Goal: Task Accomplishment & Management: Manage account settings

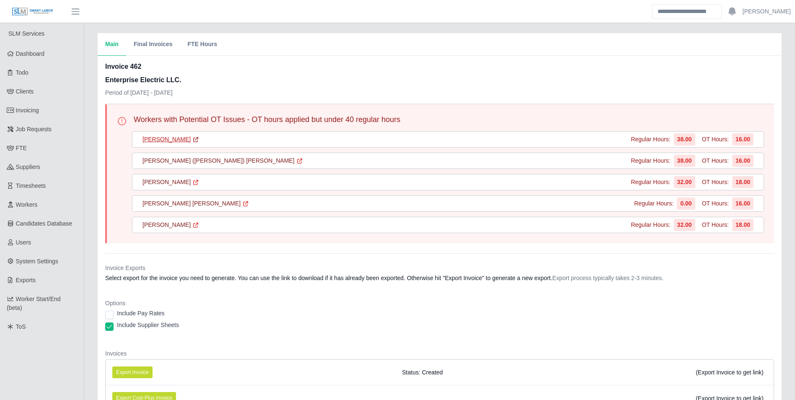
click at [181, 138] on link "[PERSON_NAME]" at bounding box center [170, 139] width 57 height 9
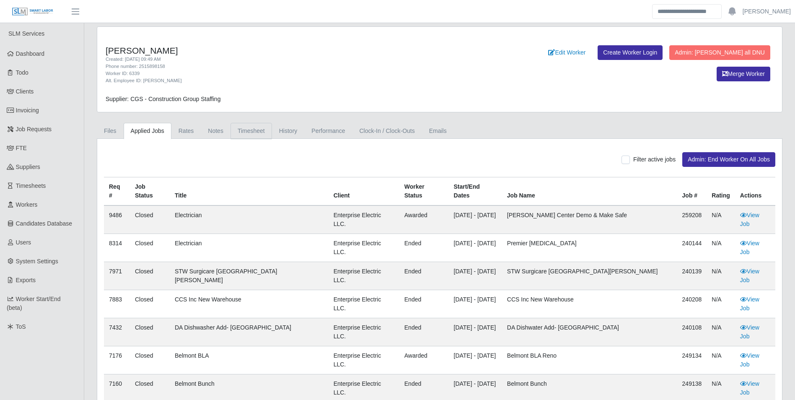
click at [247, 131] on link "Timesheet" at bounding box center [250, 131] width 41 height 16
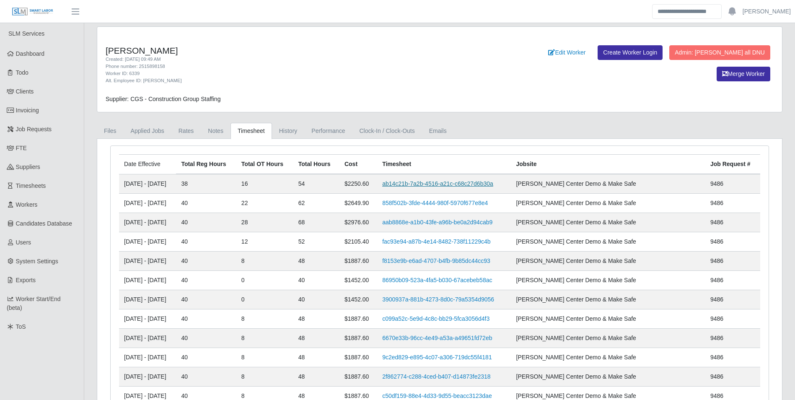
click at [431, 181] on link "ab14c21b-7a2b-4516-a21c-c68c27d6b30a" at bounding box center [437, 183] width 111 height 7
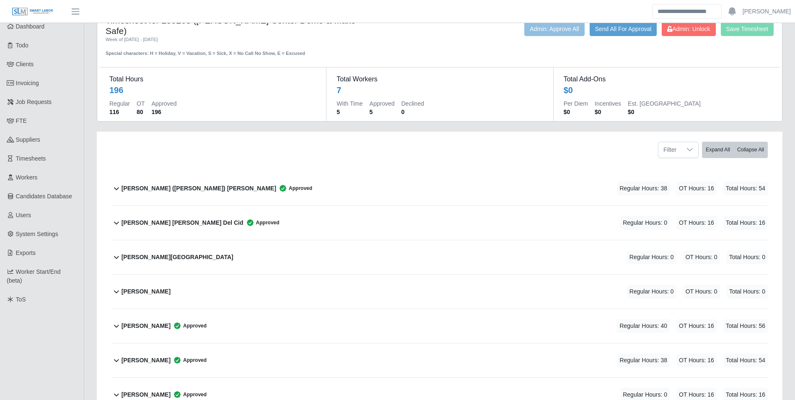
scroll to position [42, 0]
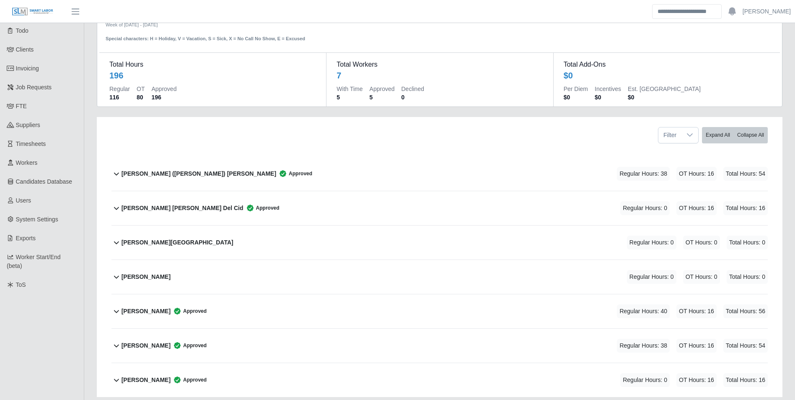
click at [183, 169] on b "Cruz (Alberto) Chacon Gutierrez" at bounding box center [199, 173] width 155 height 9
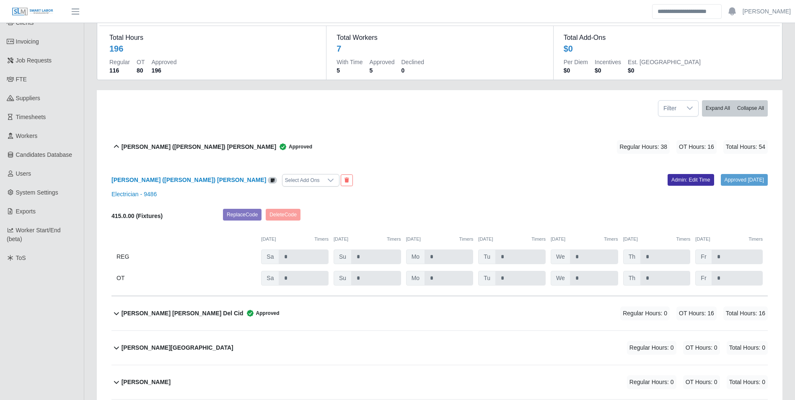
scroll to position [84, 0]
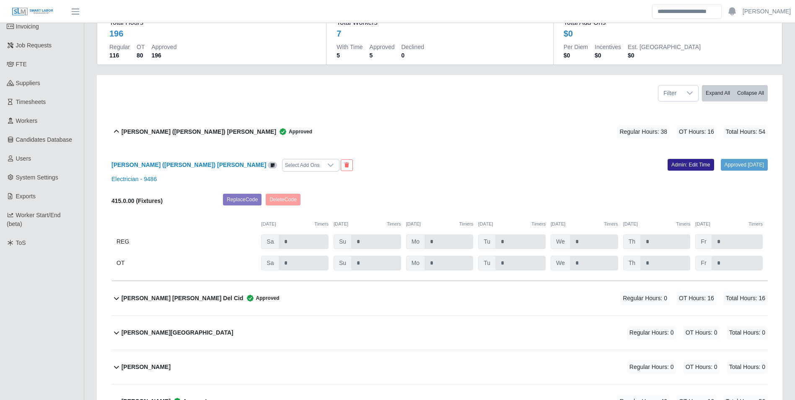
click at [682, 159] on link "Admin: Edit Time" at bounding box center [690, 165] width 47 height 12
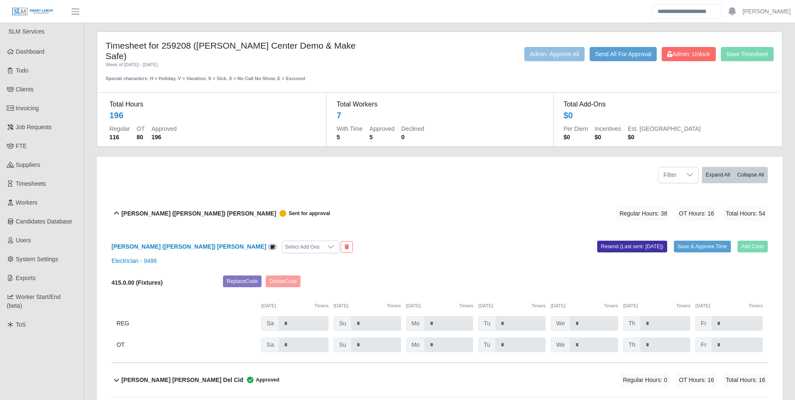
scroll to position [0, 0]
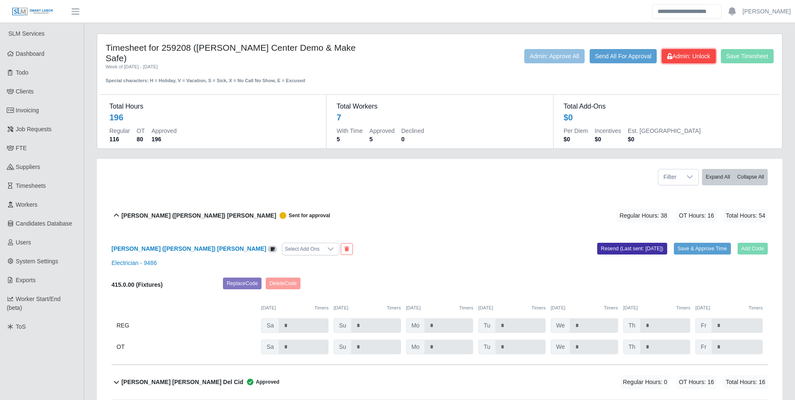
click at [693, 60] on button "Admin: Unlock" at bounding box center [689, 56] width 54 height 14
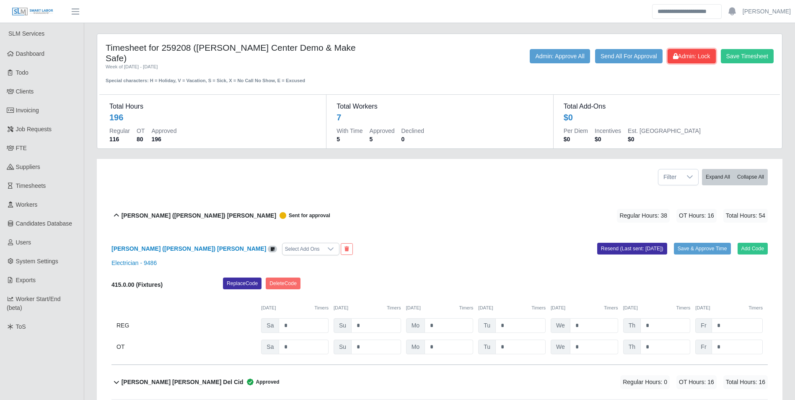
scroll to position [84, 0]
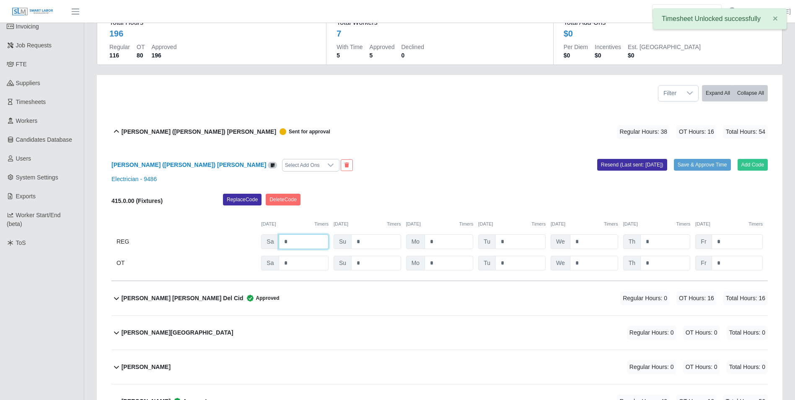
click at [303, 234] on input "*" at bounding box center [304, 241] width 50 height 15
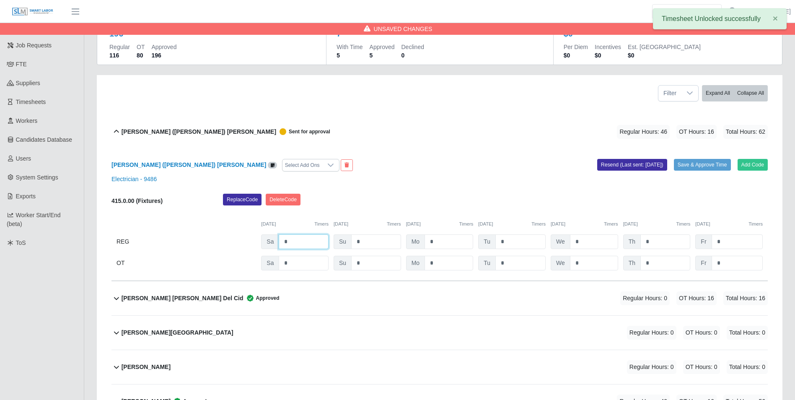
type input "*"
click at [364, 234] on input "*" at bounding box center [376, 241] width 50 height 15
type input "*"
click at [292, 256] on input "*" at bounding box center [304, 263] width 50 height 15
type input "*"
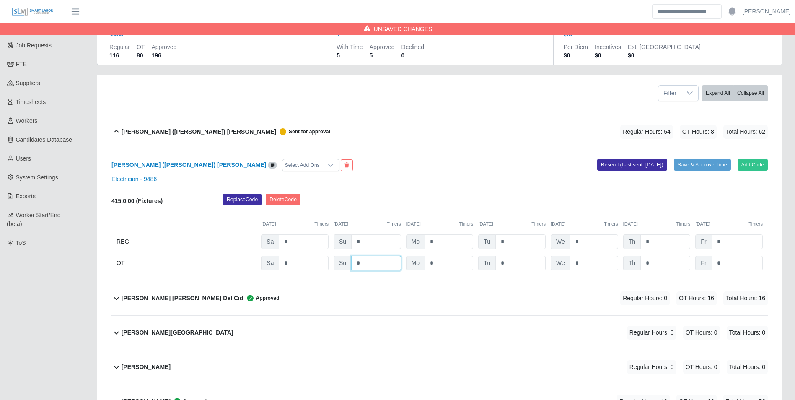
click at [365, 256] on input "*" at bounding box center [376, 263] width 50 height 15
type input "*"
click at [585, 194] on div "Replace Code Delete Code" at bounding box center [495, 202] width 557 height 17
click at [664, 234] on input "*" at bounding box center [665, 241] width 50 height 15
click at [667, 256] on input "*" at bounding box center [665, 263] width 50 height 15
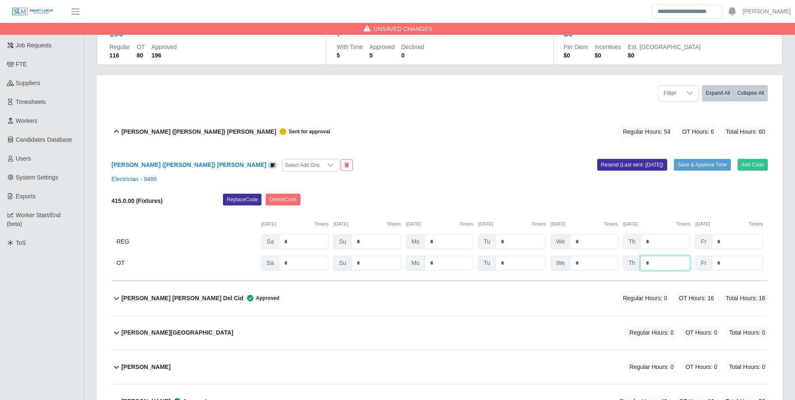
type input "*"
click at [733, 256] on input "*" at bounding box center [736, 263] width 51 height 15
type input "*"
click at [669, 234] on input "*" at bounding box center [665, 241] width 50 height 15
type input "*"
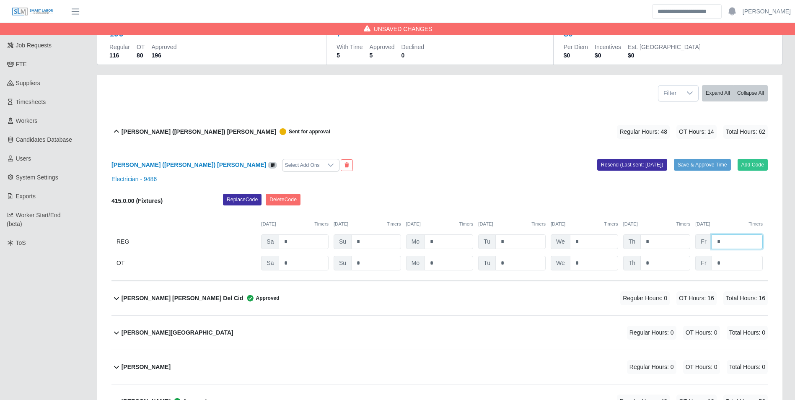
click at [726, 234] on input "*" at bounding box center [736, 241] width 51 height 15
type input "*"
click at [641, 194] on div "Replace Code Delete Code" at bounding box center [495, 202] width 557 height 17
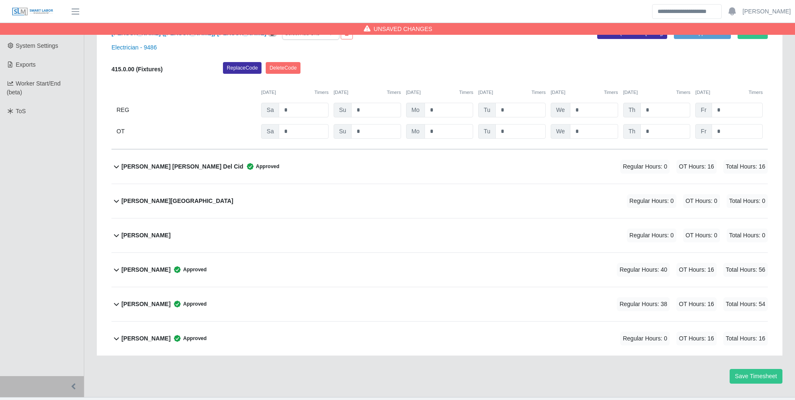
scroll to position [223, 0]
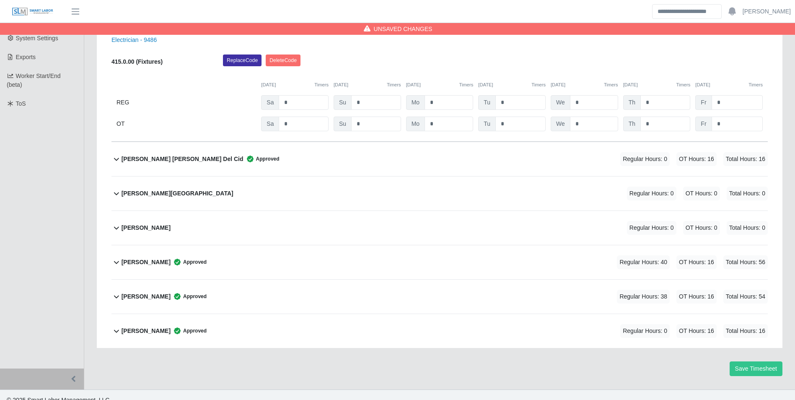
click at [158, 292] on b "Melvin Rodriguez" at bounding box center [146, 296] width 49 height 9
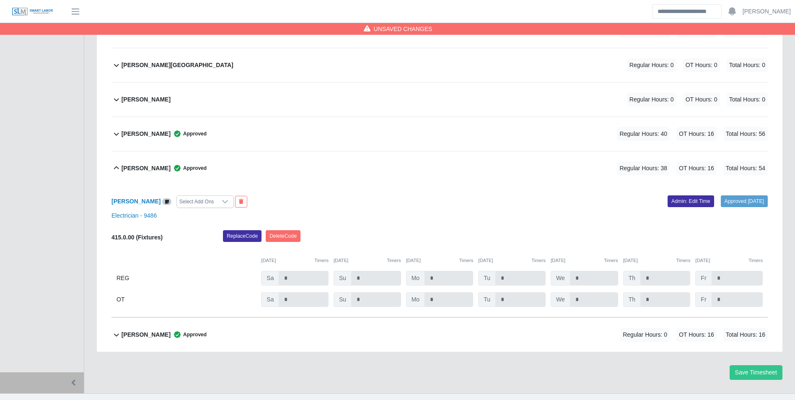
scroll to position [355, 0]
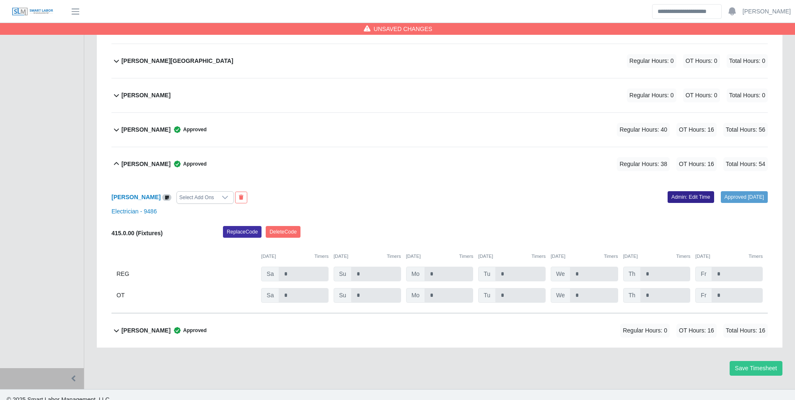
click at [687, 191] on link "Admin: Edit Time" at bounding box center [690, 197] width 47 height 12
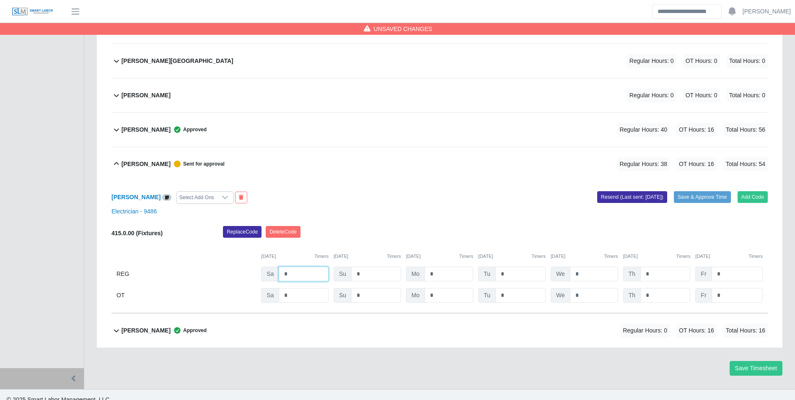
click at [306, 266] on input "*" at bounding box center [304, 273] width 50 height 15
type input "*"
click at [302, 288] on input "*" at bounding box center [304, 295] width 50 height 15
type input "*"
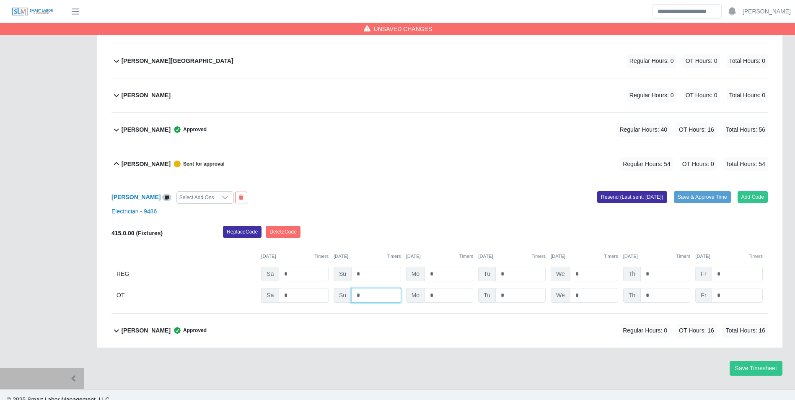
type input "*"
click at [657, 266] on input "*" at bounding box center [665, 273] width 50 height 15
type input "*"
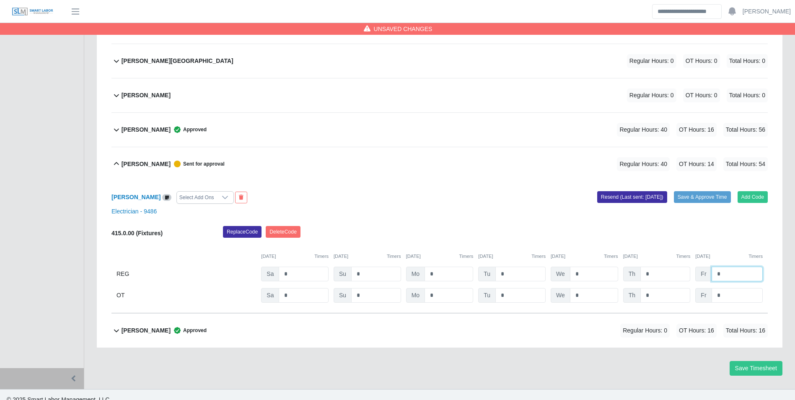
type input "*"
click at [662, 243] on div "[DATE] Timers [DATE] Timers [DATE] Timers [DATE] Timers [DATE] Timers [DATE] Ti…" at bounding box center [439, 251] width 656 height 17
click at [153, 326] on b "Nelson Lopez Flores" at bounding box center [146, 330] width 49 height 9
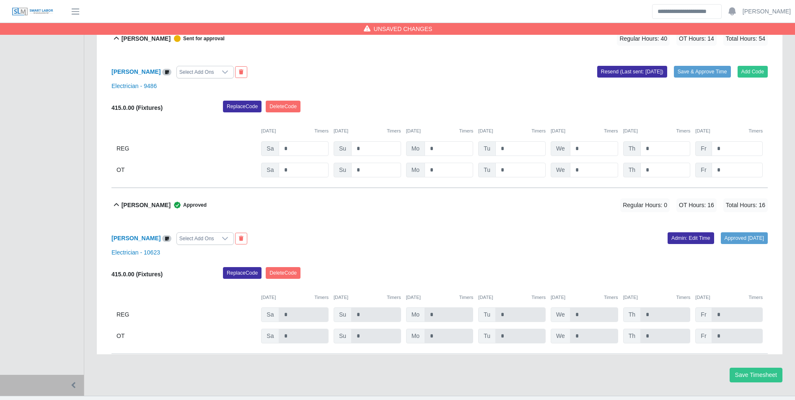
scroll to position [487, 0]
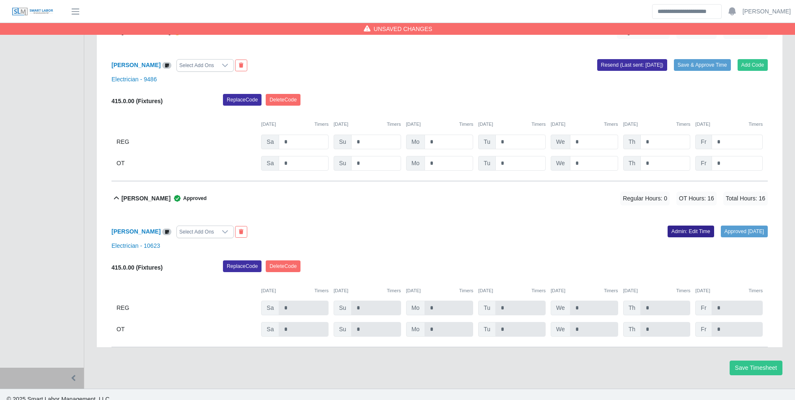
click at [685, 225] on link "Admin: Edit Time" at bounding box center [690, 231] width 47 height 12
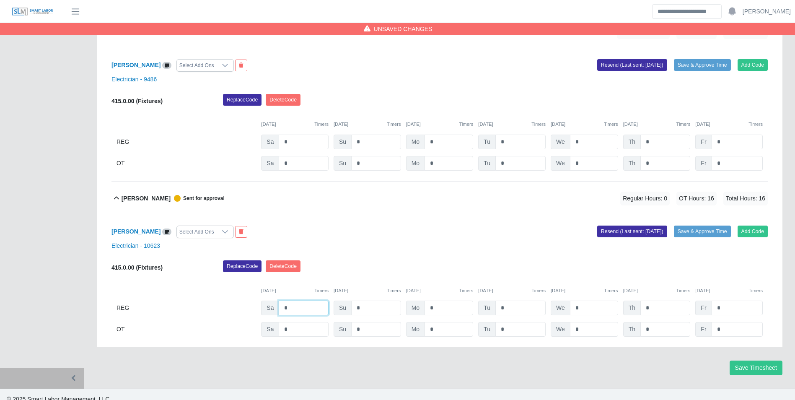
click at [308, 300] on input "*" at bounding box center [304, 307] width 50 height 15
type input "*"
click at [294, 322] on input "*" at bounding box center [304, 329] width 50 height 15
type input "*"
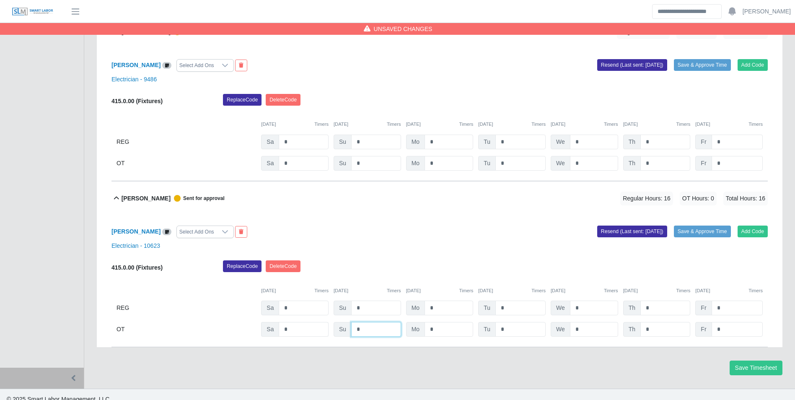
type input "*"
click at [372, 277] on div "[DATE] Timers [DATE] Timers [DATE] Timers [DATE] Timers [DATE] Timers [DATE] Ti…" at bounding box center [439, 285] width 656 height 17
click at [748, 360] on button "Save Timesheet" at bounding box center [756, 367] width 53 height 15
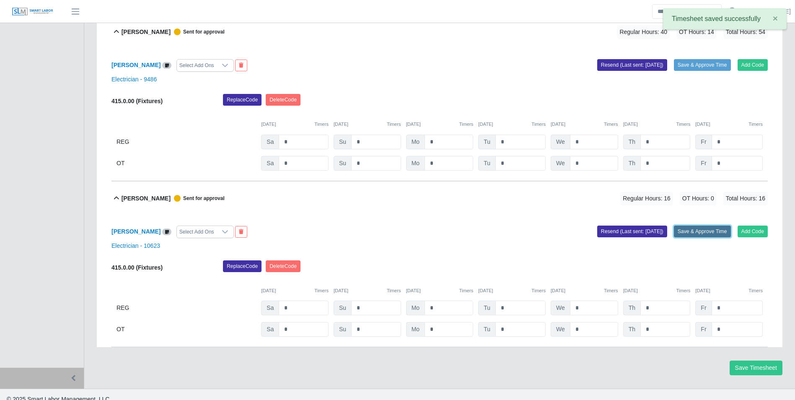
click at [691, 225] on button "Save & Approve Time" at bounding box center [702, 231] width 57 height 12
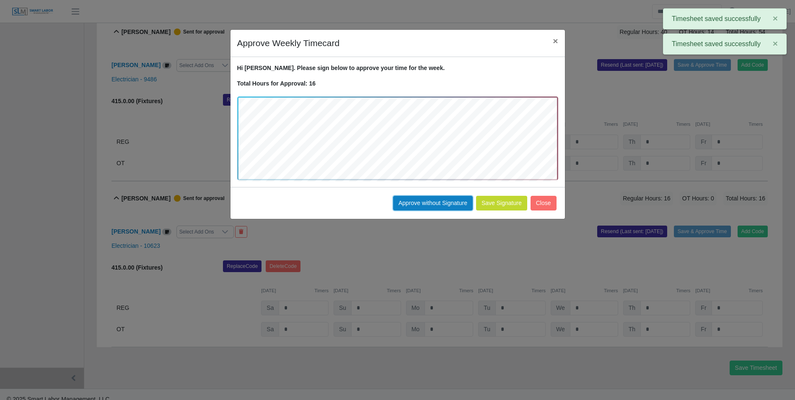
click at [437, 202] on button "Approve without Signature" at bounding box center [433, 203] width 80 height 15
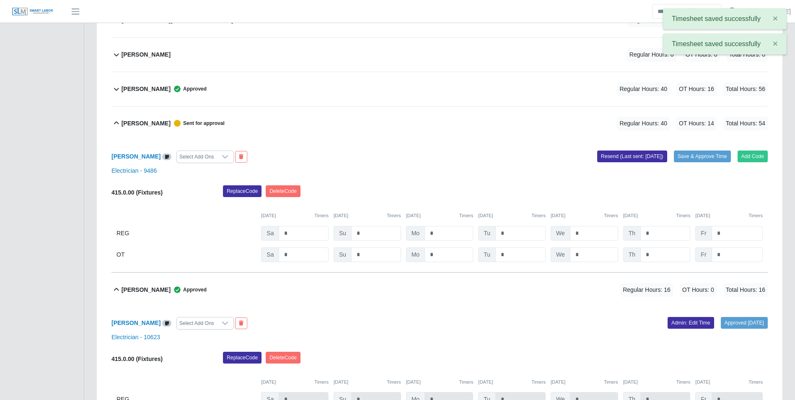
scroll to position [362, 0]
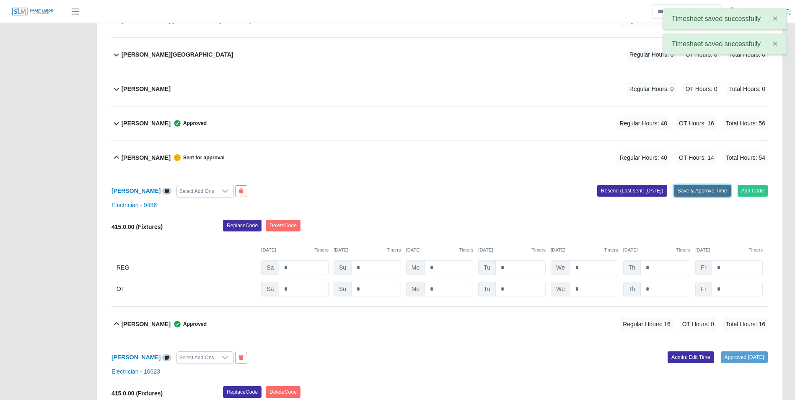
click at [690, 185] on button "Save & Approve Time" at bounding box center [702, 191] width 57 height 12
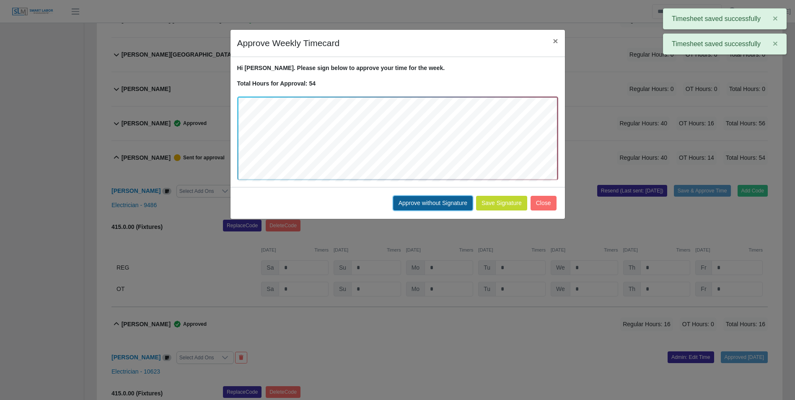
click at [446, 208] on button "Approve without Signature" at bounding box center [433, 203] width 80 height 15
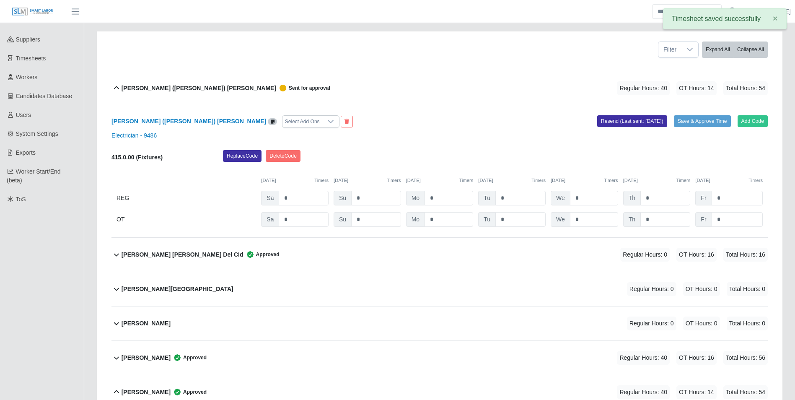
scroll to position [110, 0]
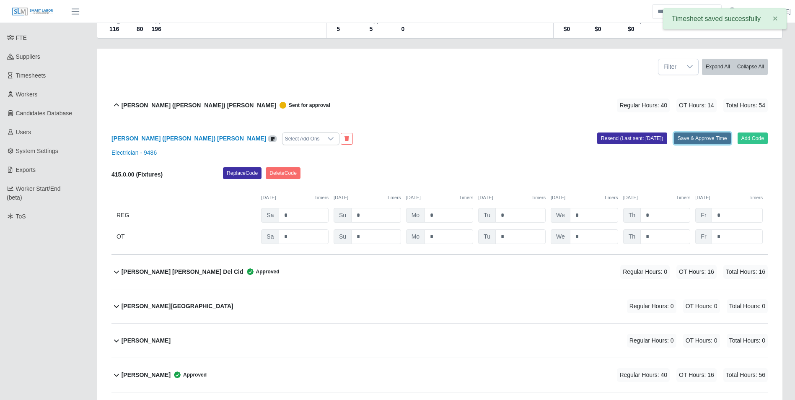
click at [693, 132] on button "Save & Approve Time" at bounding box center [702, 138] width 57 height 12
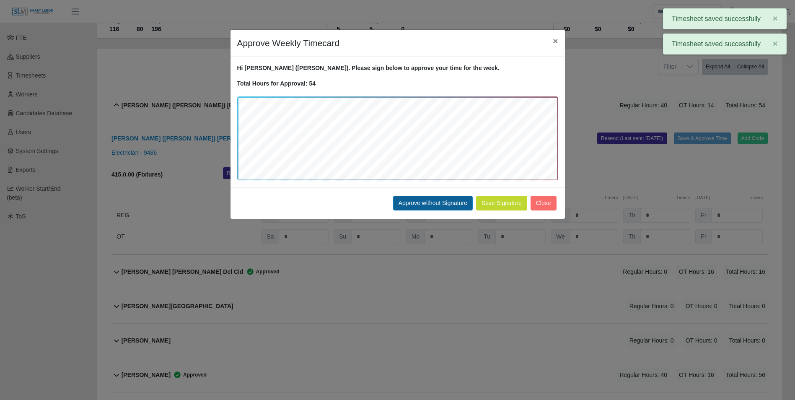
click at [437, 196] on button "Approve without Signature" at bounding box center [433, 203] width 80 height 15
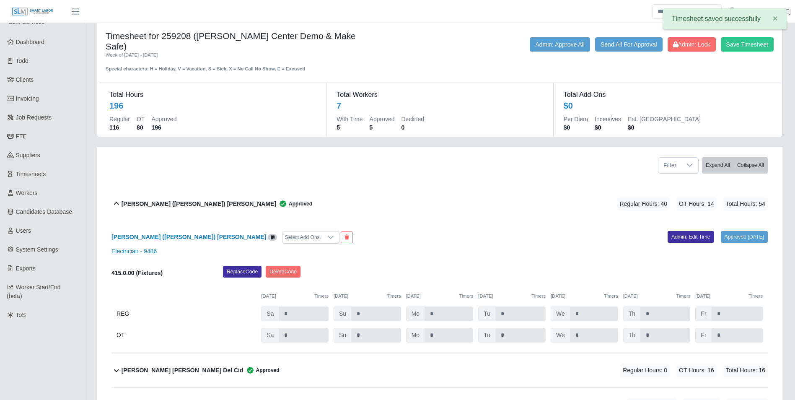
scroll to position [0, 0]
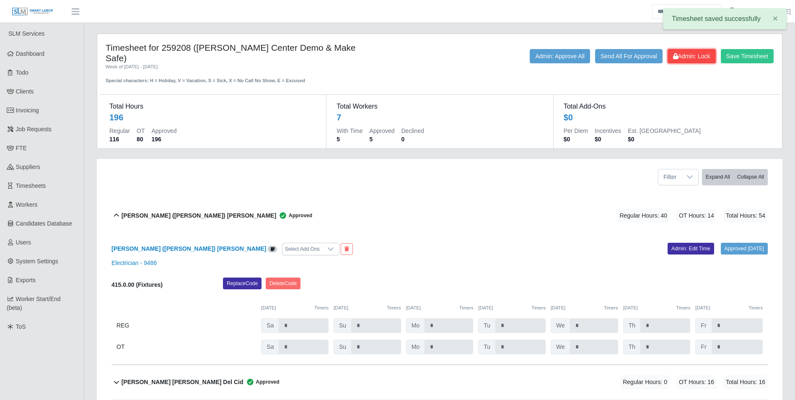
click at [688, 58] on span "Admin: Lock" at bounding box center [691, 56] width 37 height 7
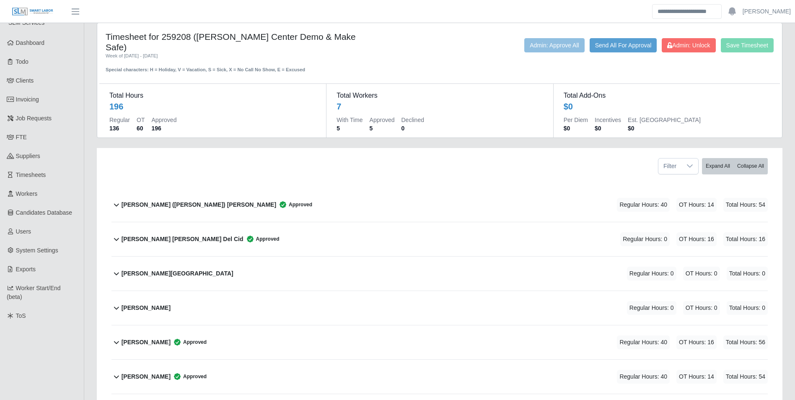
scroll to position [7, 0]
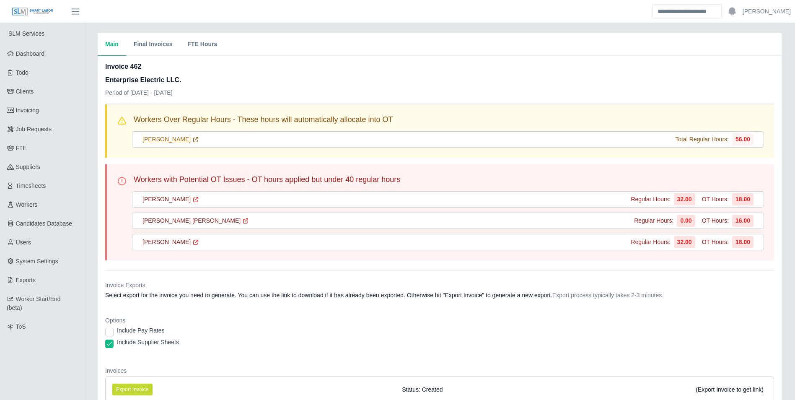
click at [175, 137] on link "Nelson Lopez Flores" at bounding box center [170, 139] width 57 height 9
click at [182, 137] on link "Nelson Lopez Flores" at bounding box center [170, 139] width 57 height 9
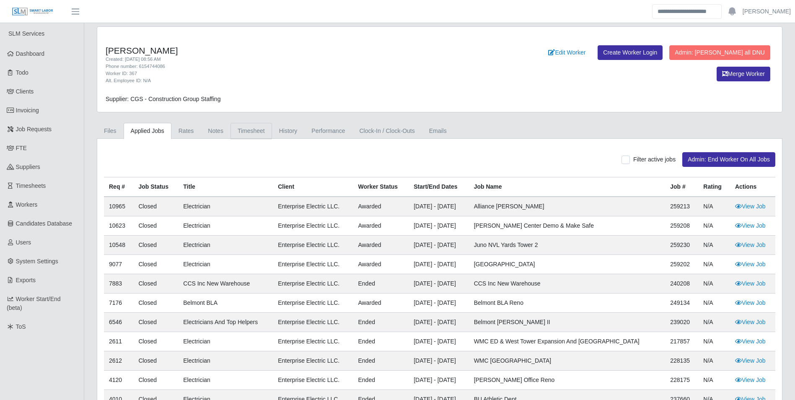
click at [258, 134] on link "Timesheet" at bounding box center [250, 131] width 41 height 16
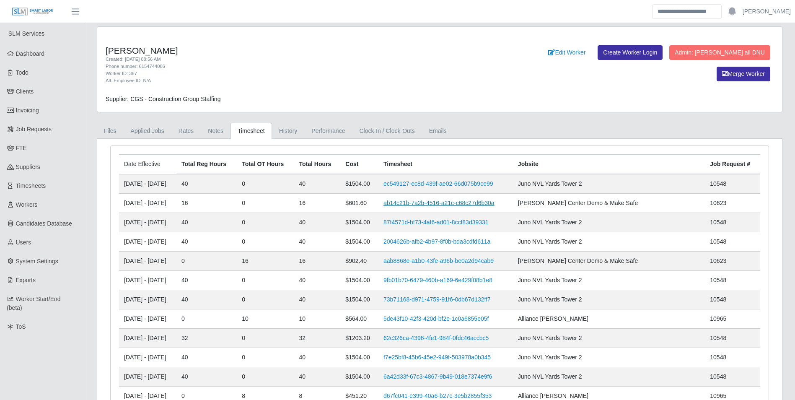
click at [442, 203] on link "ab14c21b-7a2b-4516-a21c-c68c27d6b30a" at bounding box center [438, 202] width 111 height 7
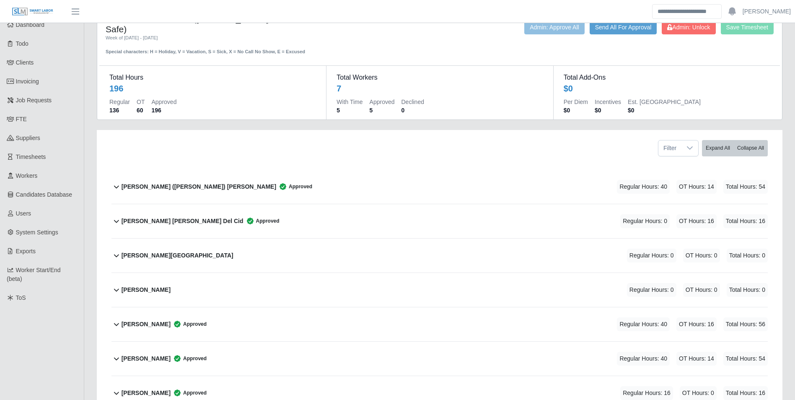
scroll to position [42, 0]
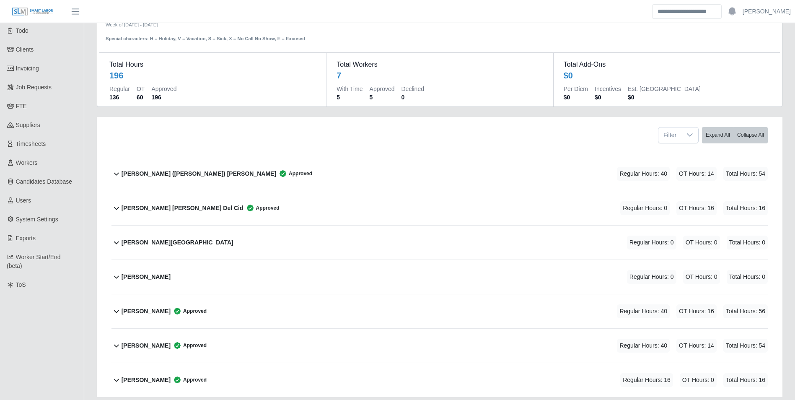
click at [159, 373] on div "[PERSON_NAME] Approved" at bounding box center [164, 380] width 85 height 14
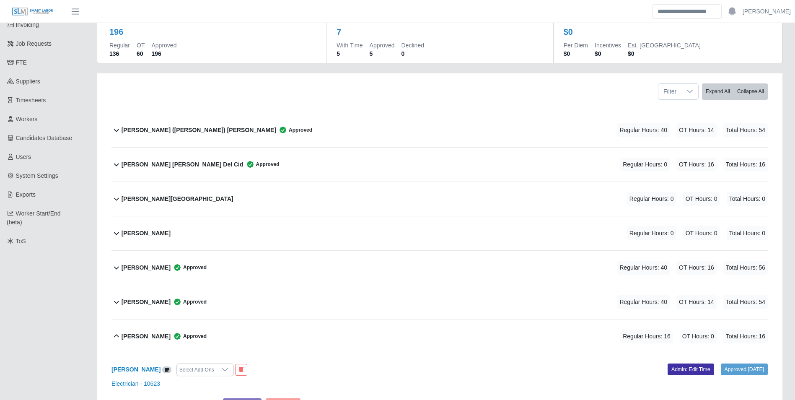
scroll to position [84, 0]
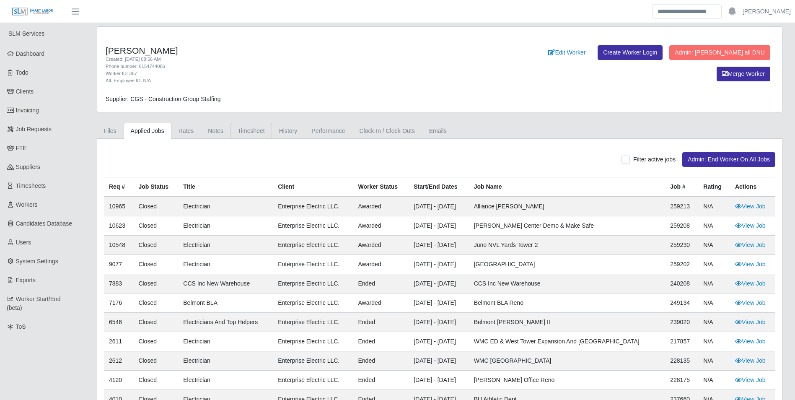
click at [251, 135] on link "Timesheet" at bounding box center [250, 131] width 41 height 16
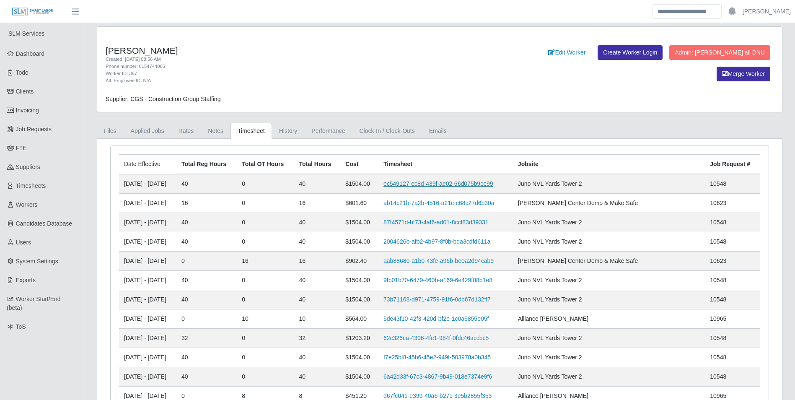
click at [439, 183] on link "ec549127-ec8d-439f-ae02-66d075b9ce99" at bounding box center [438, 183] width 110 height 7
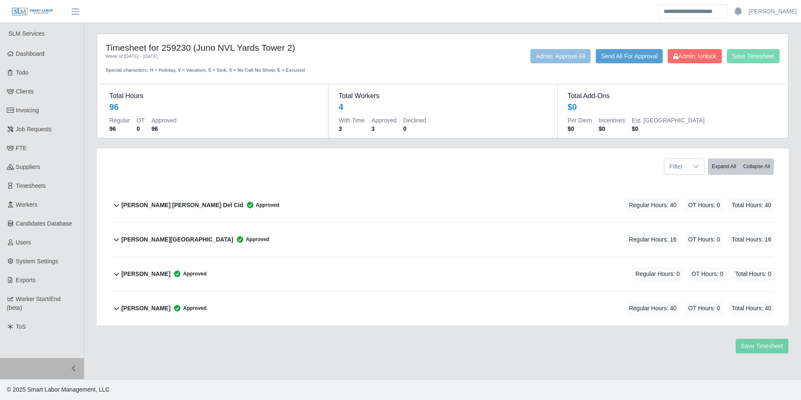
click at [164, 307] on b "[PERSON_NAME]" at bounding box center [146, 308] width 49 height 9
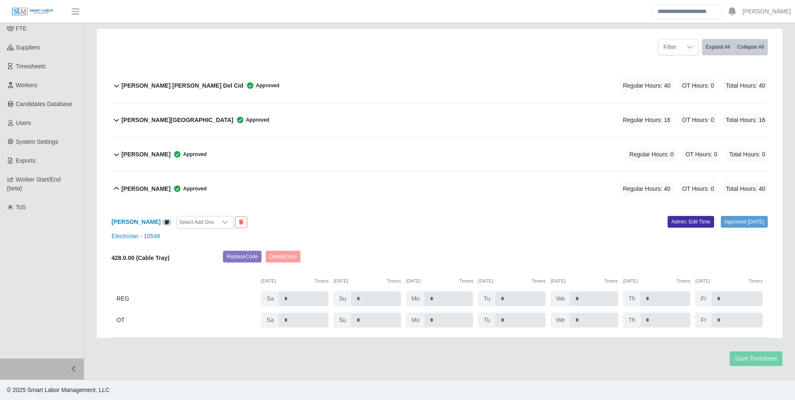
scroll to position [120, 0]
click at [671, 223] on link "Admin: Edit Time" at bounding box center [690, 221] width 47 height 12
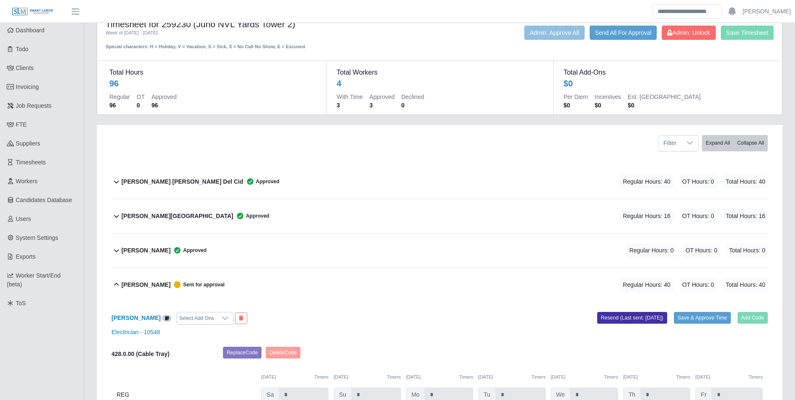
scroll to position [0, 0]
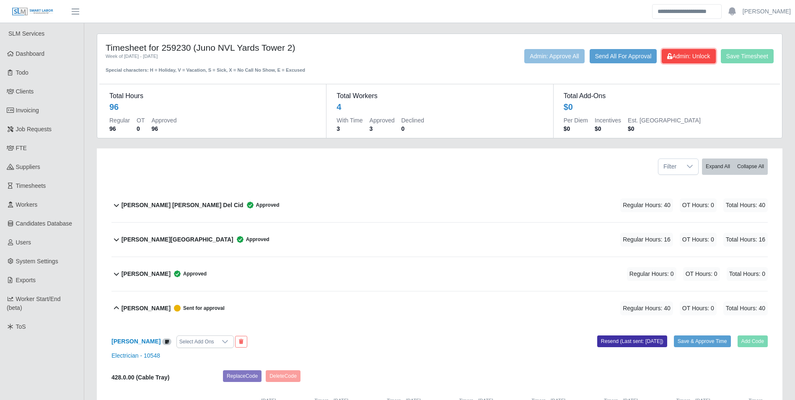
click at [695, 54] on span "Admin: Unlock" at bounding box center [688, 56] width 43 height 7
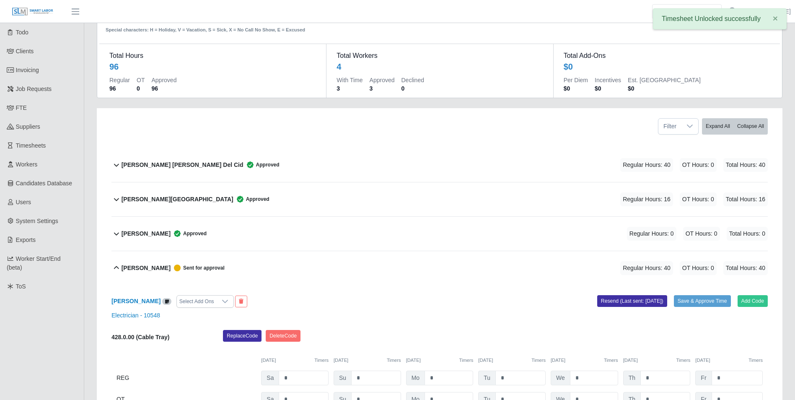
scroll to position [120, 0]
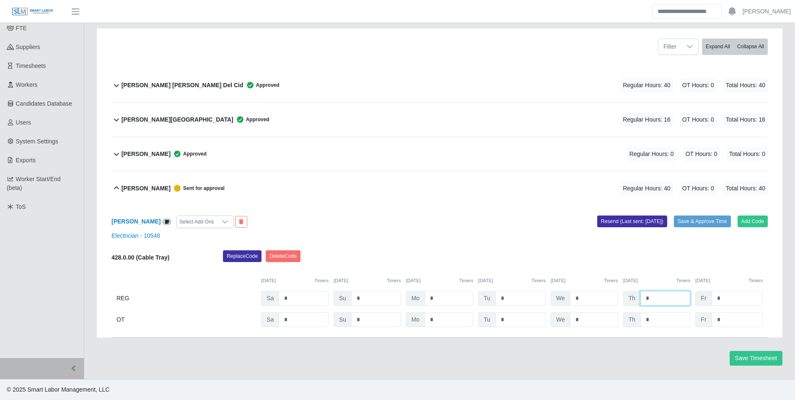
click at [655, 298] on input "*" at bounding box center [665, 298] width 50 height 15
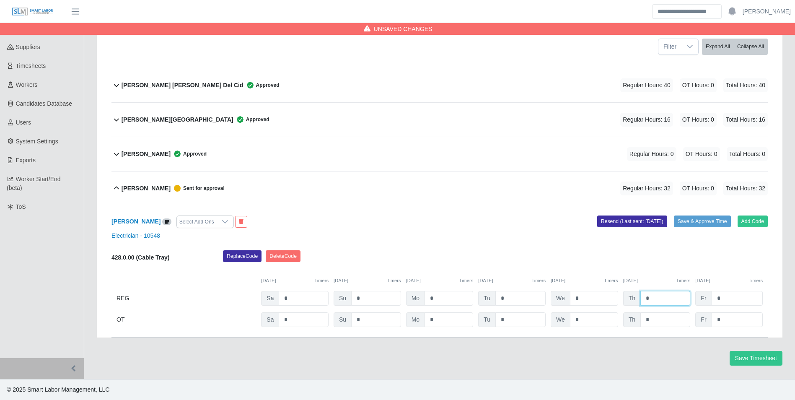
type input "*"
click at [667, 319] on input "*" at bounding box center [665, 319] width 50 height 15
type input "*"
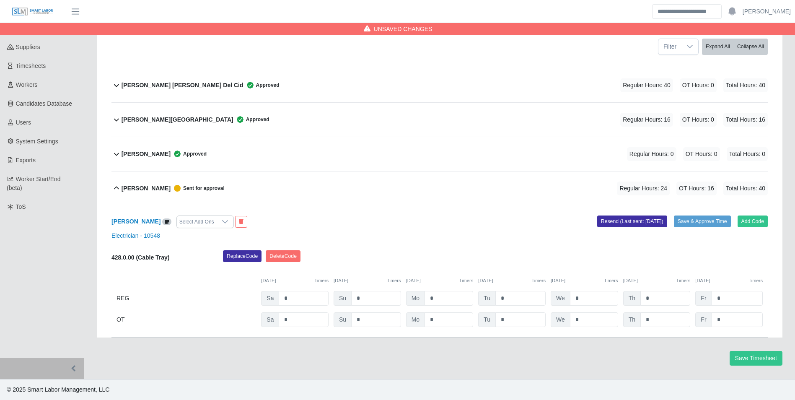
click at [574, 257] on div "Replace Code Delete Code" at bounding box center [495, 258] width 557 height 17
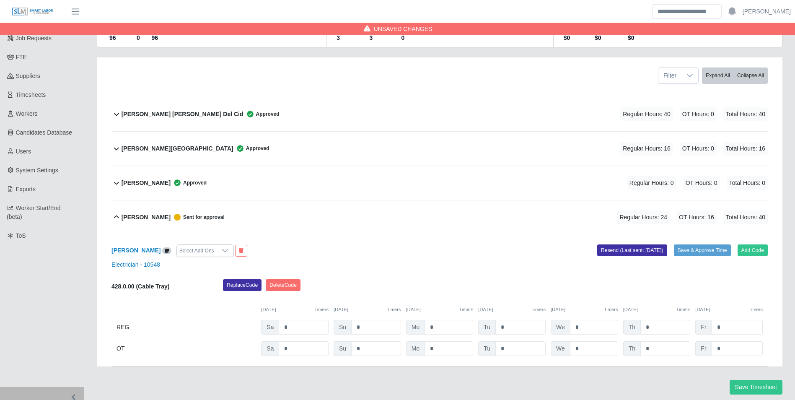
scroll to position [0, 0]
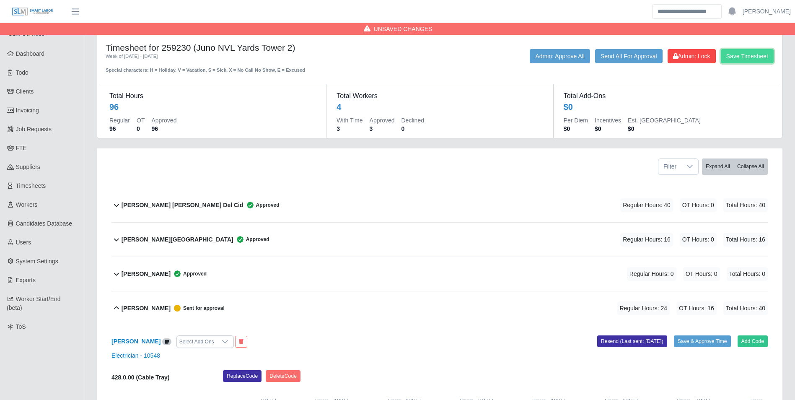
click at [746, 56] on button "Save Timesheet" at bounding box center [747, 56] width 53 height 14
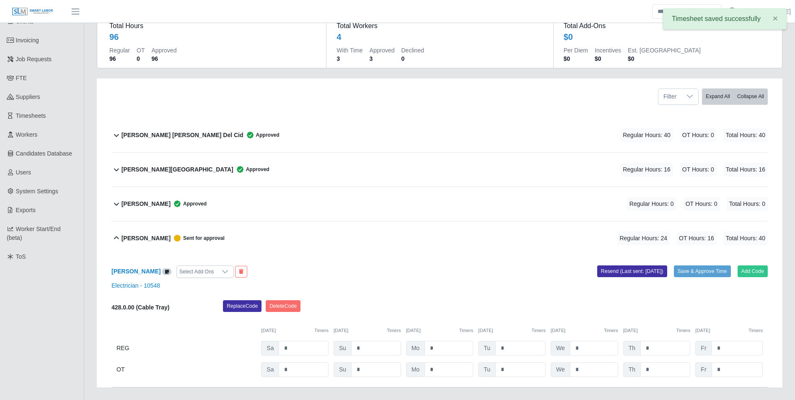
scroll to position [84, 0]
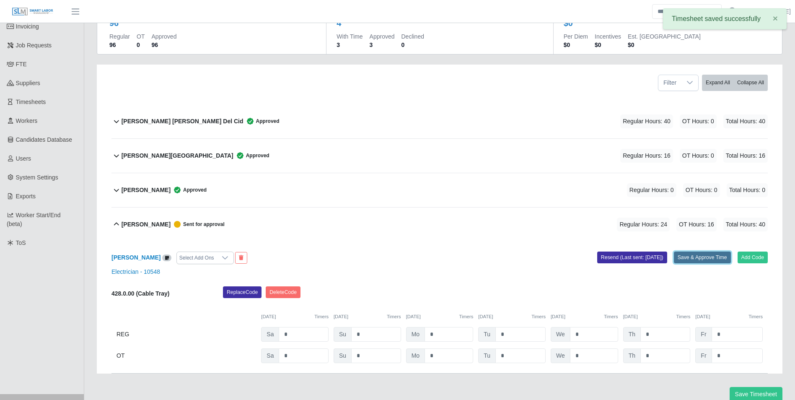
click at [711, 256] on button "Save & Approve Time" at bounding box center [702, 257] width 57 height 12
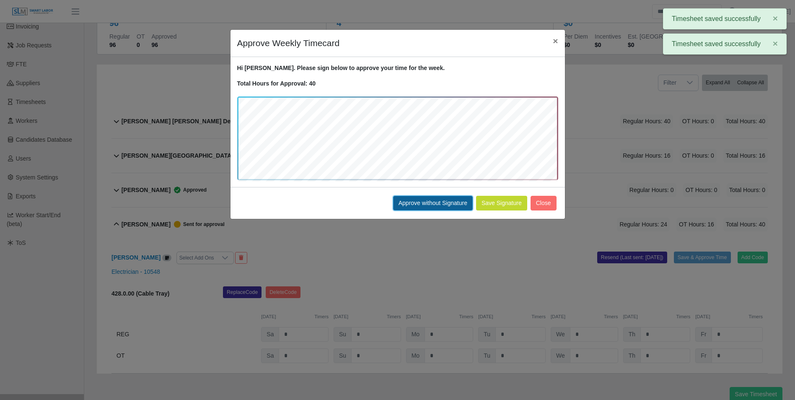
click at [428, 206] on button "Approve without Signature" at bounding box center [433, 203] width 80 height 15
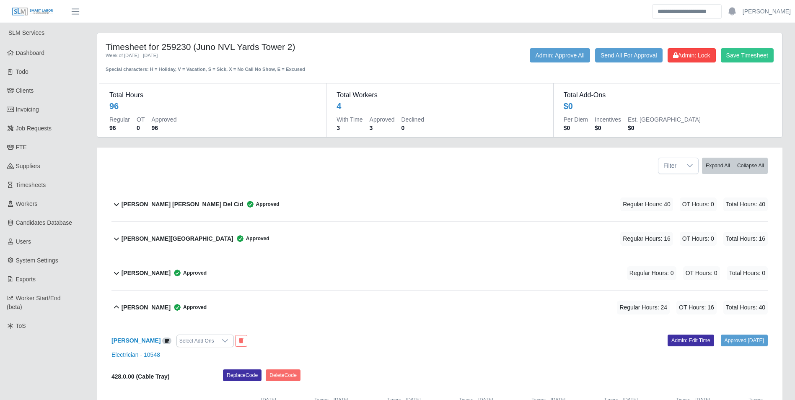
scroll to position [0, 0]
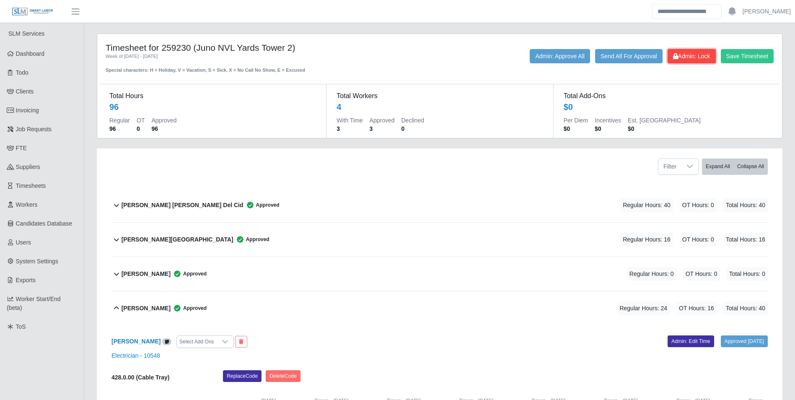
click at [697, 59] on span "Admin: Lock" at bounding box center [691, 56] width 37 height 7
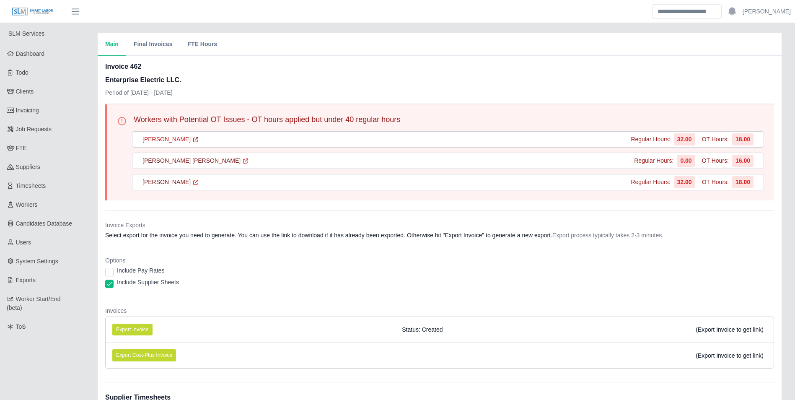
click at [167, 142] on link "[PERSON_NAME]" at bounding box center [170, 139] width 57 height 9
click at [166, 139] on link "[PERSON_NAME]" at bounding box center [170, 139] width 57 height 9
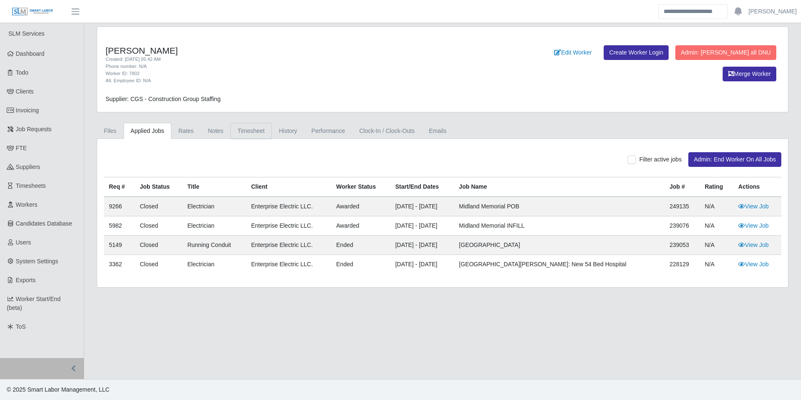
click at [254, 128] on link "Timesheet" at bounding box center [250, 131] width 41 height 16
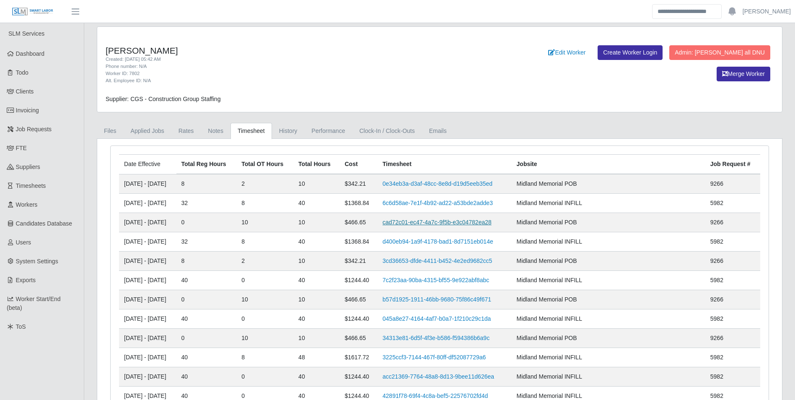
click at [430, 219] on link "cad72c01-ec47-4a7c-9f5b-e3c04782ea28" at bounding box center [437, 222] width 109 height 7
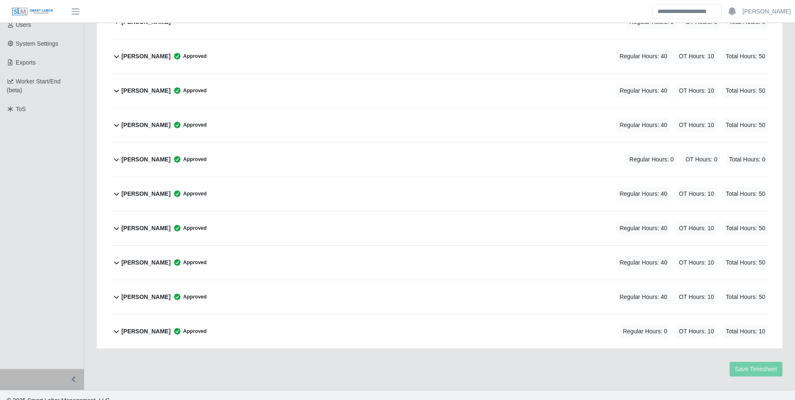
scroll to position [228, 0]
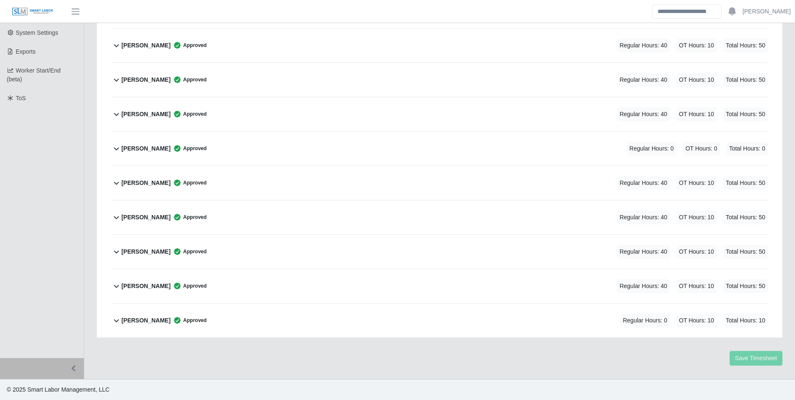
click at [146, 316] on b "Reynaldo Garcia" at bounding box center [146, 320] width 49 height 9
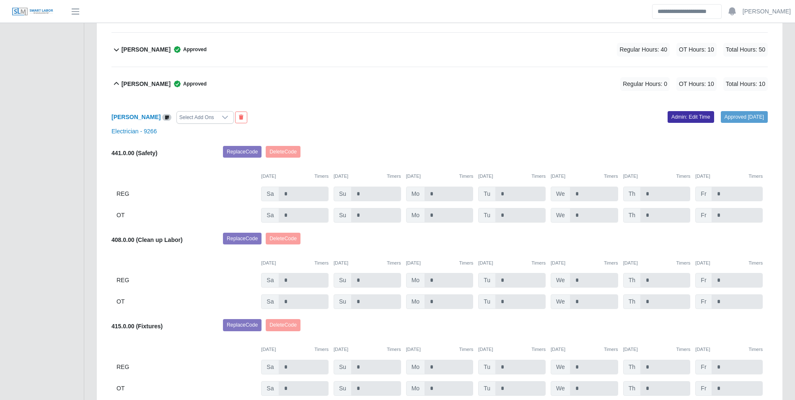
scroll to position [450, 0]
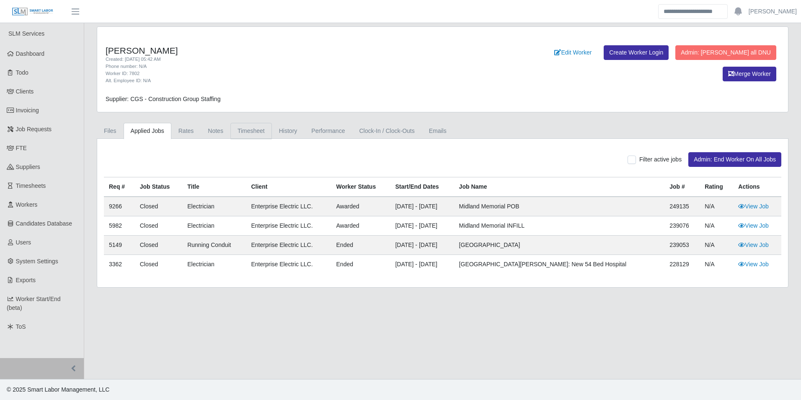
click at [253, 131] on link "Timesheet" at bounding box center [250, 131] width 41 height 16
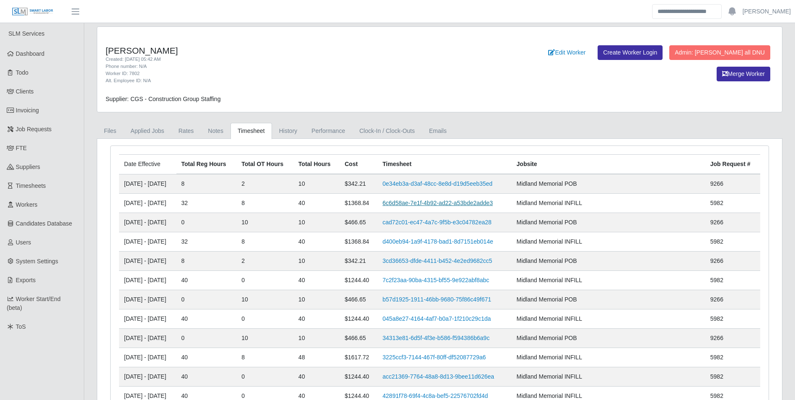
click at [422, 202] on link "6c6d58ae-7e1f-4b92-ad22-a53bde2adde3" at bounding box center [438, 202] width 110 height 7
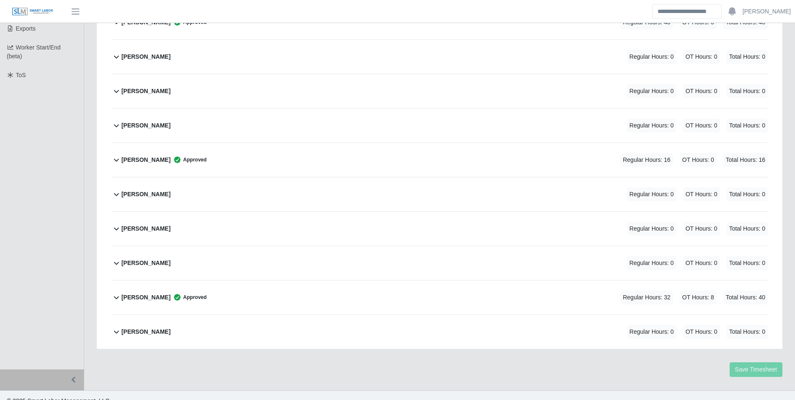
scroll to position [263, 0]
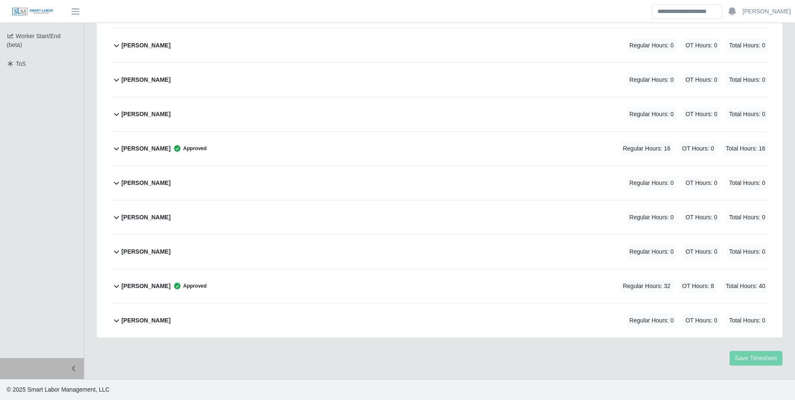
click at [171, 285] on span "Approved" at bounding box center [189, 286] width 36 height 8
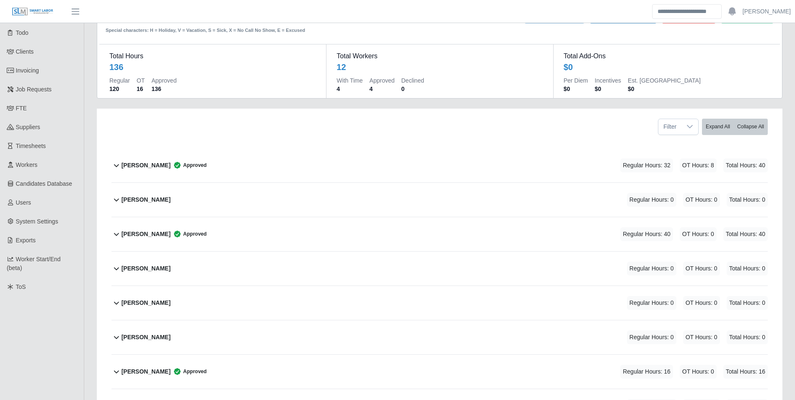
scroll to position [0, 0]
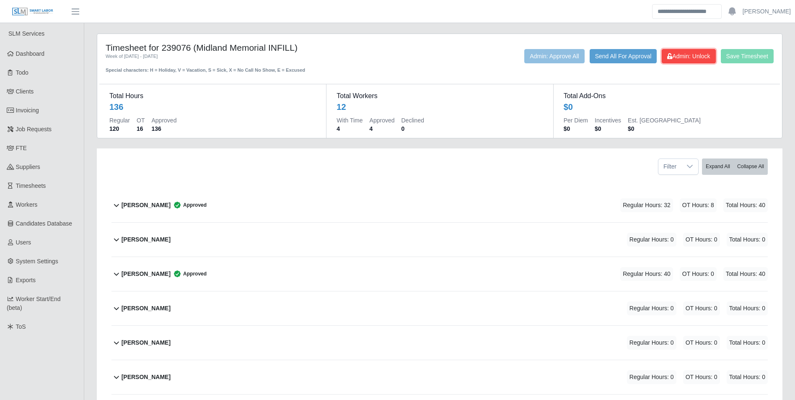
click at [686, 59] on span "Admin: Unlock" at bounding box center [688, 56] width 43 height 7
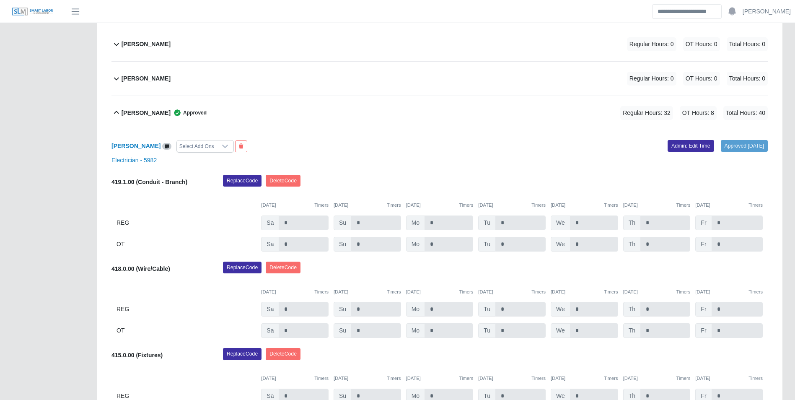
scroll to position [419, 0]
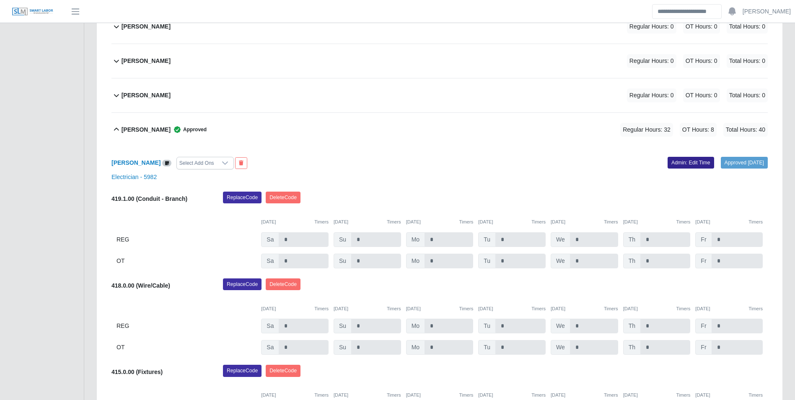
click at [667, 167] on link "Admin: Edit Time" at bounding box center [690, 163] width 47 height 12
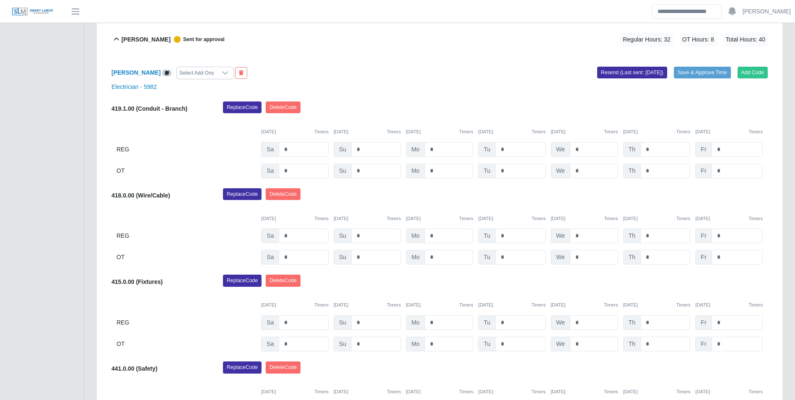
scroll to position [503, 0]
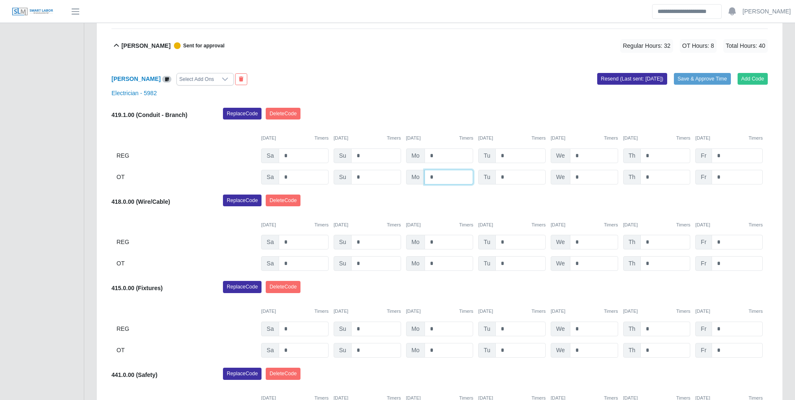
click at [444, 175] on input "*" at bounding box center [448, 177] width 49 height 15
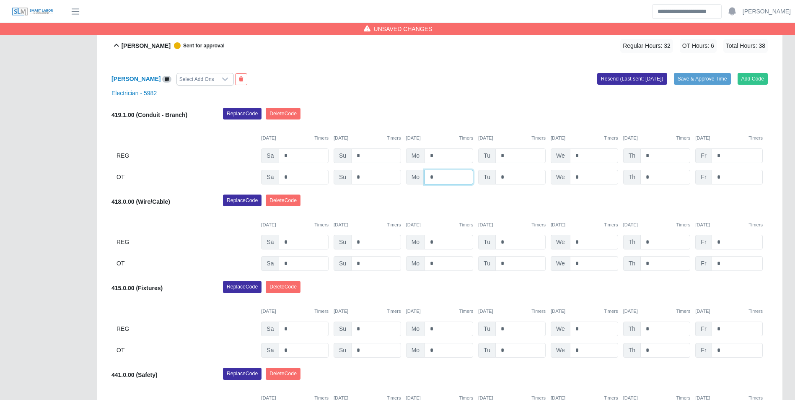
type input "*"
click at [446, 159] on input "*" at bounding box center [448, 155] width 49 height 15
type input "*"
click at [442, 132] on div "[DATE] Timers [DATE] Timers [DATE] Timers [DATE] Timers [DATE] Timers [DATE] Ti…" at bounding box center [439, 132] width 656 height 17
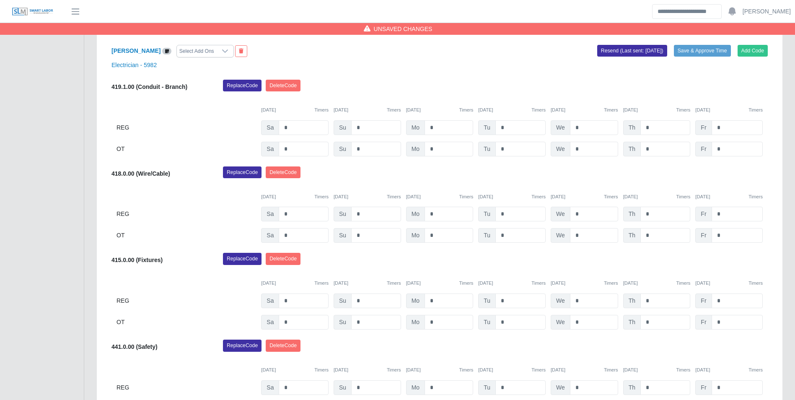
scroll to position [545, 0]
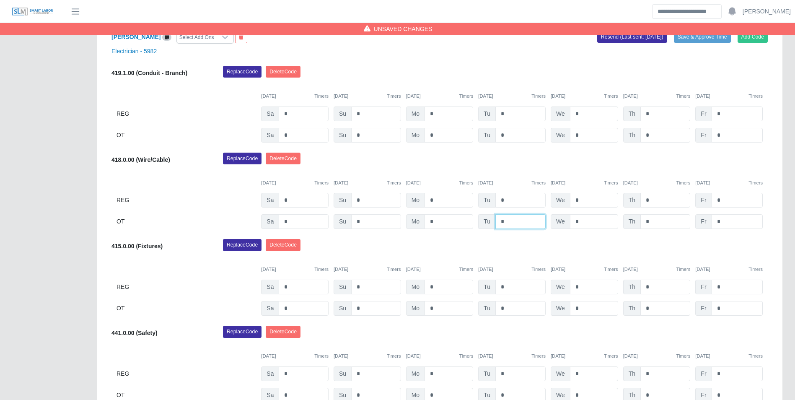
click at [524, 222] on input "*" at bounding box center [520, 221] width 50 height 15
type input "*"
click at [508, 199] on input "*" at bounding box center [520, 200] width 50 height 15
type input "*"
click at [512, 181] on div "10/07/2025 Timers" at bounding box center [511, 182] width 67 height 7
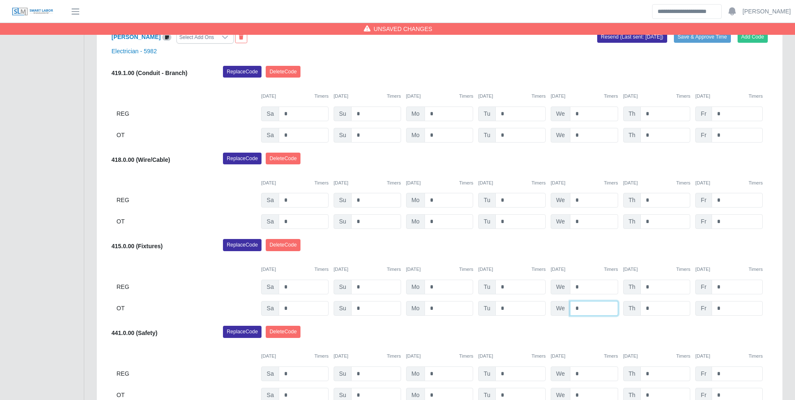
click at [590, 301] on input "*" at bounding box center [594, 308] width 48 height 15
type input "*"
click at [587, 290] on input "*" at bounding box center [594, 286] width 48 height 15
type input "*"
click at [588, 271] on div "10/08/2025 Timers" at bounding box center [584, 269] width 67 height 7
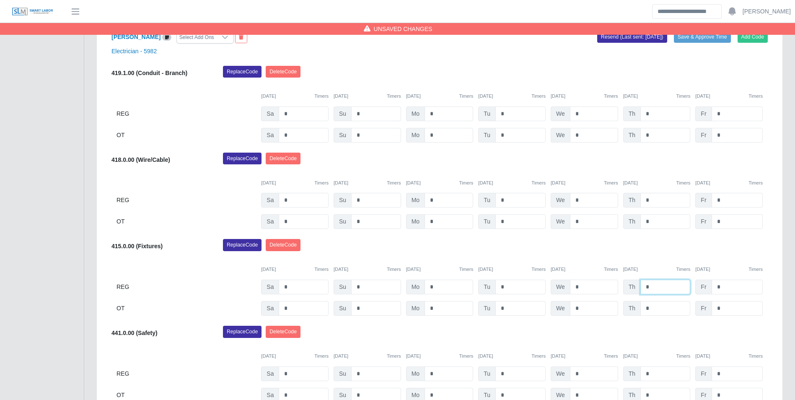
click at [655, 287] on input "*" at bounding box center [665, 286] width 50 height 15
click at [661, 306] on input "*" at bounding box center [665, 308] width 50 height 15
type input "*"
click at [660, 289] on input "*" at bounding box center [665, 286] width 50 height 15
type input "*"
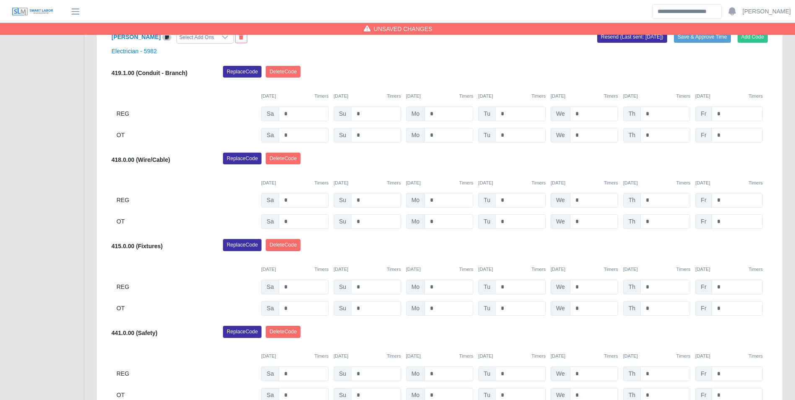
click at [665, 264] on div "10/04/2025 Timers 10/05/2025 Timers 10/06/2025 Timers 10/07/2025 Timers 10/08/2…" at bounding box center [439, 264] width 656 height 17
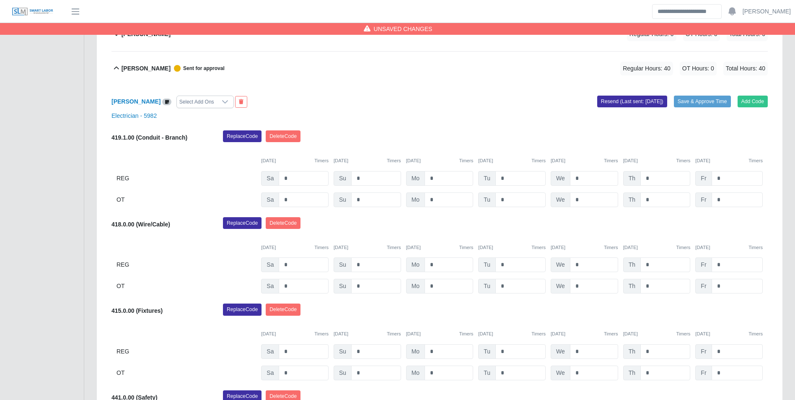
scroll to position [461, 0]
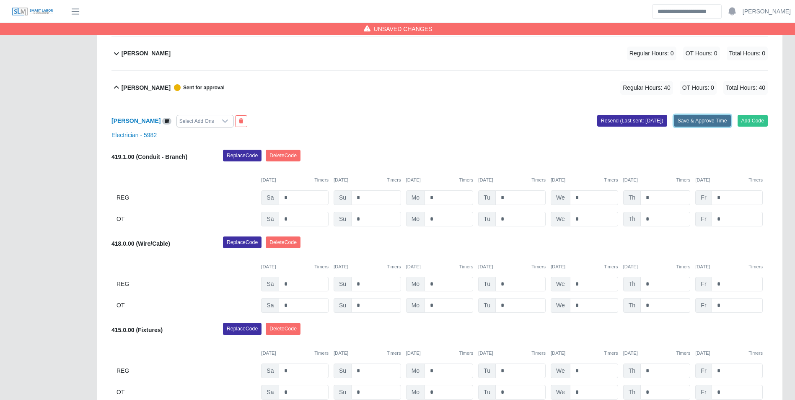
click at [700, 126] on button "Save & Approve Time" at bounding box center [702, 121] width 57 height 12
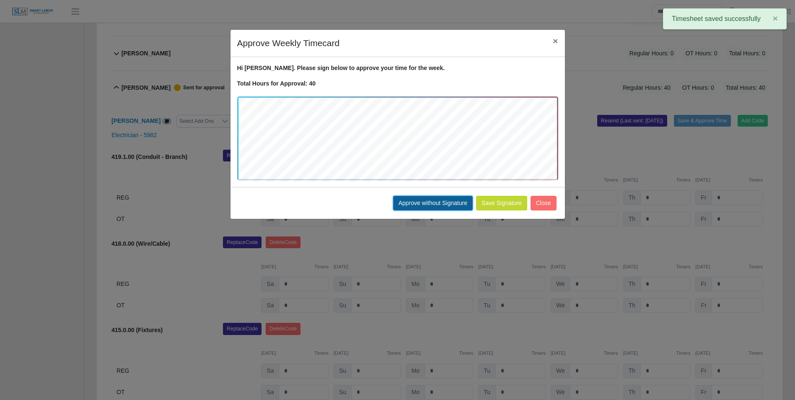
click at [445, 196] on button "Approve without Signature" at bounding box center [433, 203] width 80 height 15
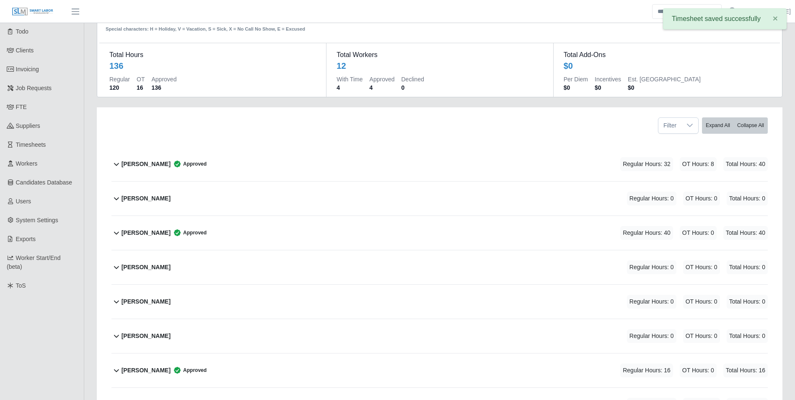
scroll to position [0, 0]
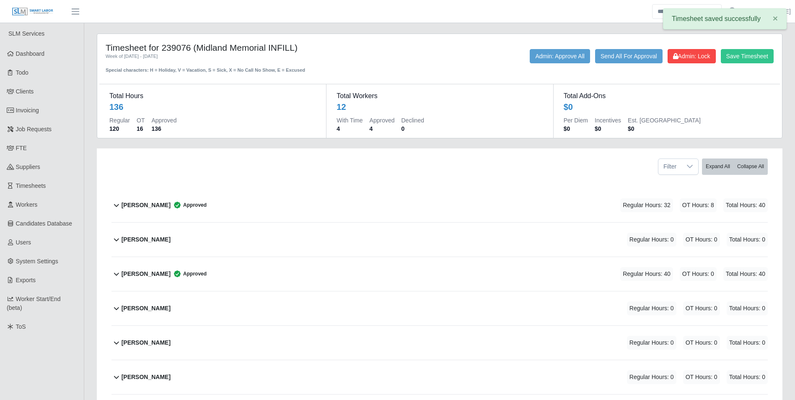
click at [690, 48] on div "Timesheet for 239076 (Midland Memorial INFILL) Week of 10/04/2025 - 10/10/2025 …" at bounding box center [439, 57] width 680 height 31
click at [687, 61] on button "Admin: Lock" at bounding box center [691, 56] width 48 height 14
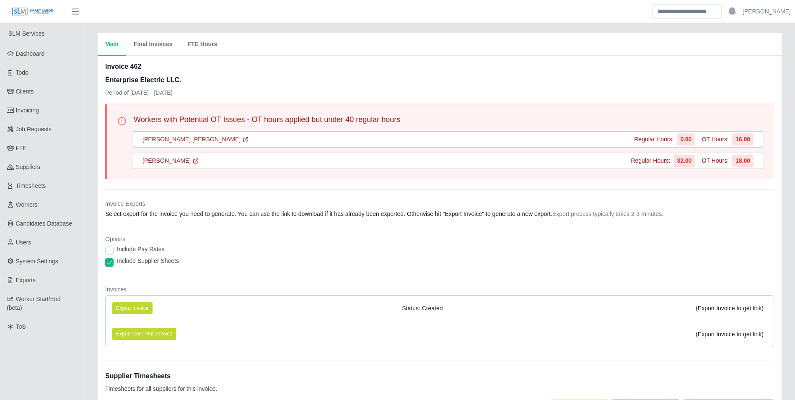
click at [182, 140] on link "Joan W. Torres Lopez" at bounding box center [195, 139] width 106 height 9
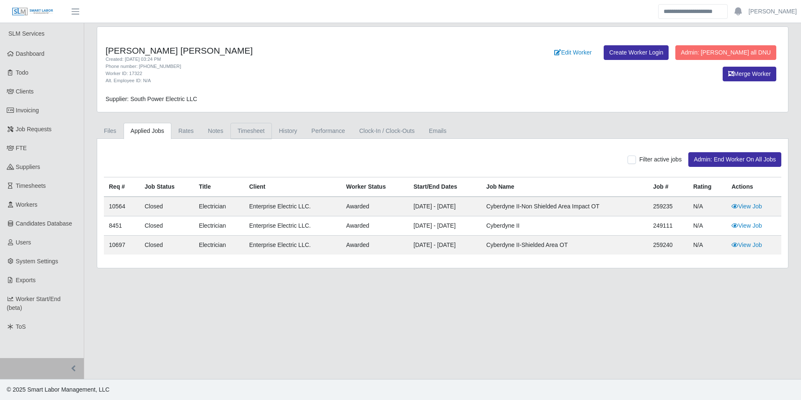
click at [242, 127] on link "Timesheet" at bounding box center [250, 131] width 41 height 16
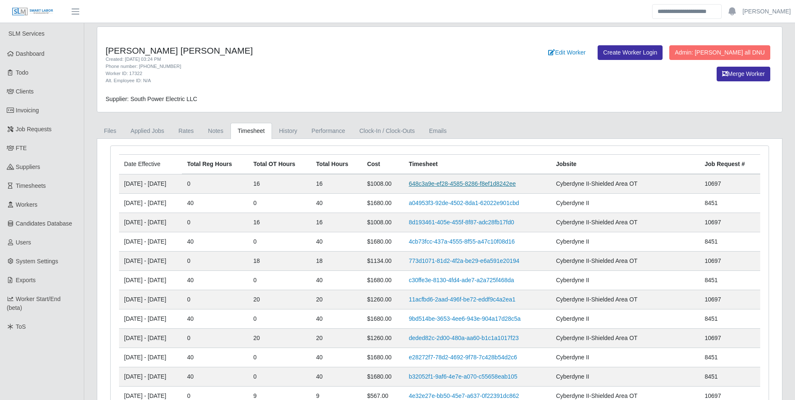
click at [449, 183] on link "648c3a9e-ef28-4585-8286-f8ef1d8242ee" at bounding box center [462, 183] width 107 height 7
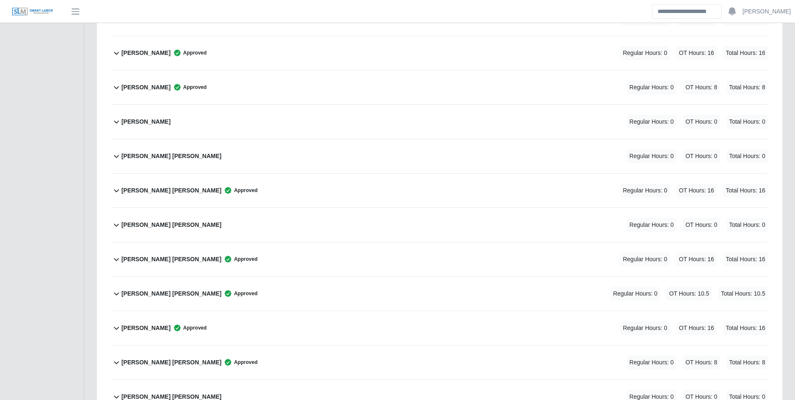
scroll to position [1425, 0]
click at [166, 187] on b "Joan W. Torres Lopez" at bounding box center [172, 189] width 100 height 9
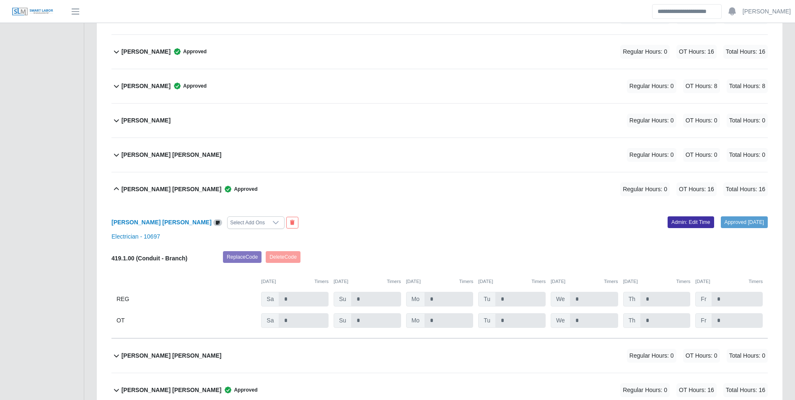
scroll to position [1467, 0]
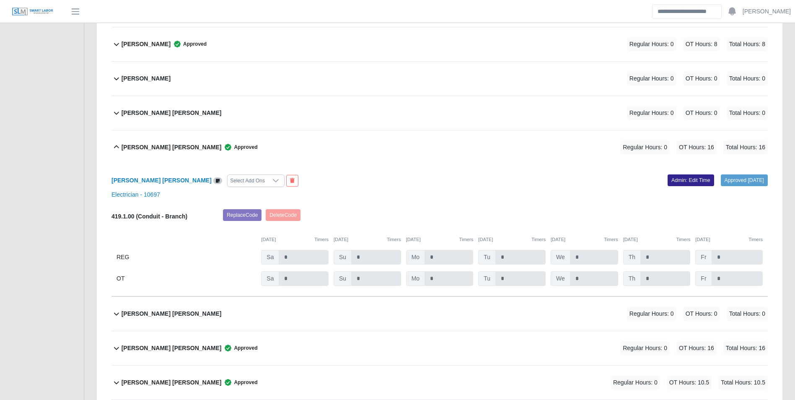
click at [678, 182] on link "Admin: Edit Time" at bounding box center [690, 180] width 47 height 12
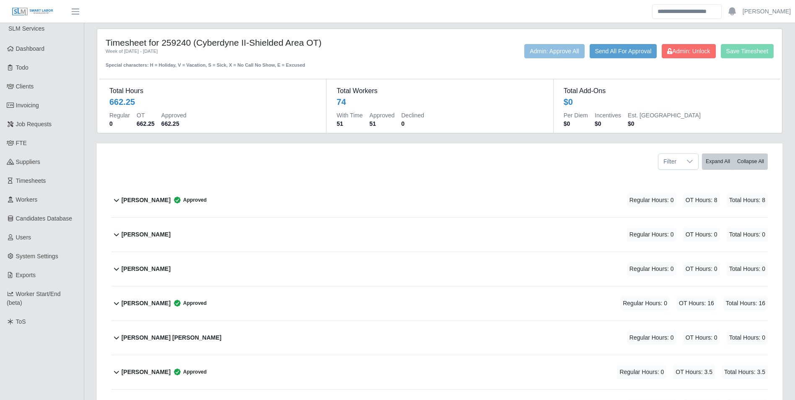
scroll to position [0, 0]
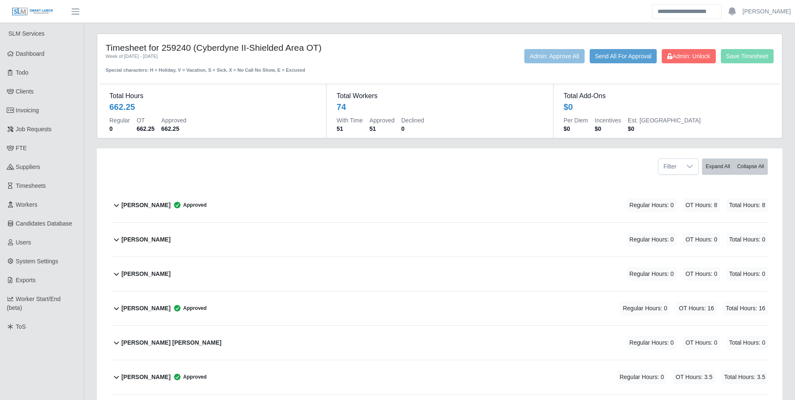
click at [678, 63] on div "Save Timesheet Admin: Unlock Send All For Approval Admin: Approve All" at bounding box center [581, 61] width 397 height 25
click at [678, 61] on button "Admin: Unlock" at bounding box center [689, 56] width 54 height 14
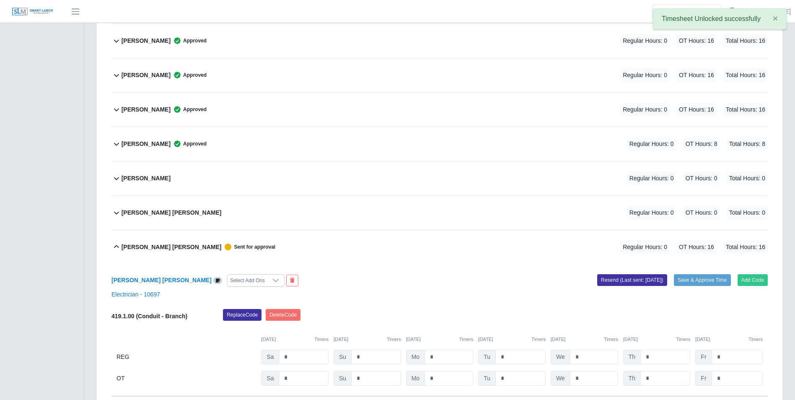
scroll to position [1467, 0]
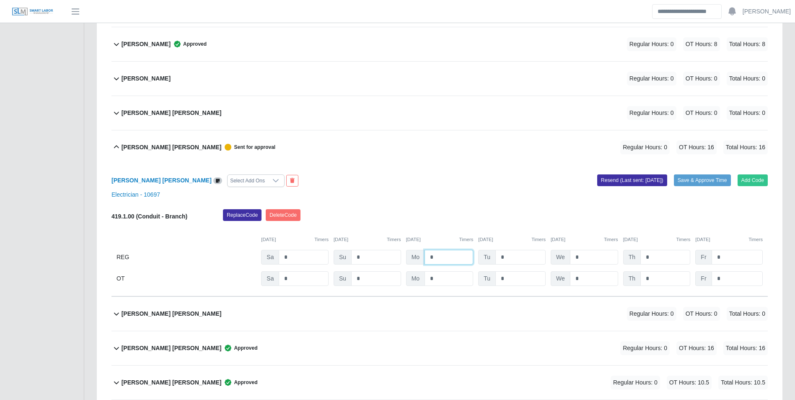
click at [455, 257] on input "*" at bounding box center [448, 257] width 49 height 15
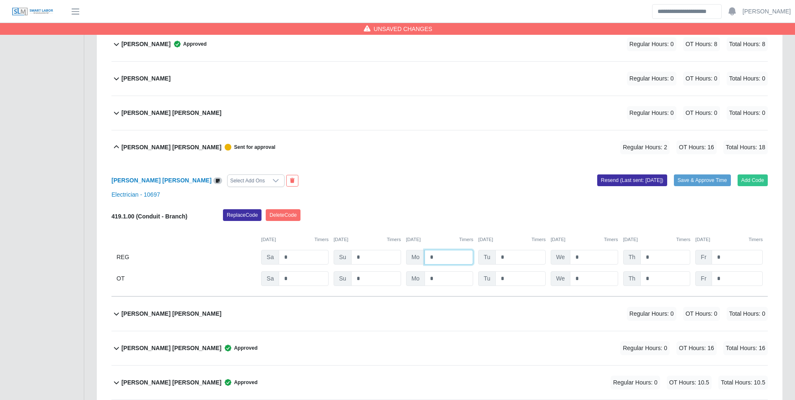
type input "*"
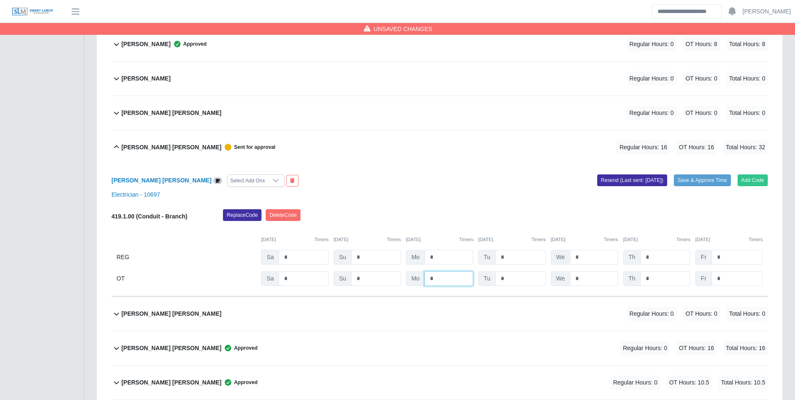
click at [455, 272] on input "*" at bounding box center [448, 278] width 49 height 15
type input "*"
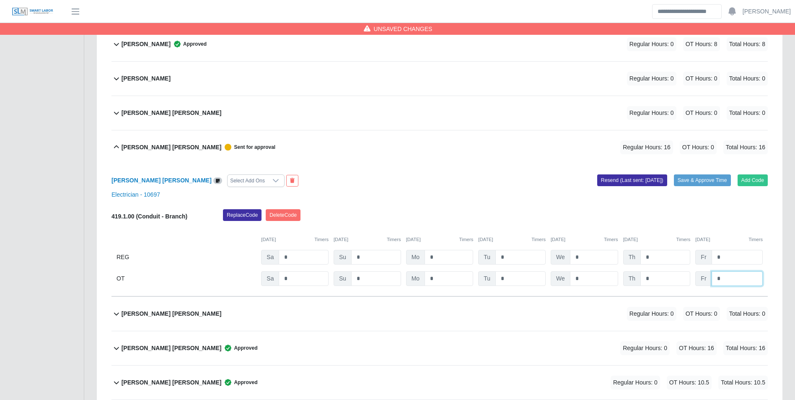
type input "*"
click at [433, 229] on div "[DATE] Timers [DATE] Timers [DATE] Timers [DATE] Timers [DATE] Timers [DATE] Ti…" at bounding box center [439, 234] width 656 height 17
click at [696, 181] on button "Save & Approve Time" at bounding box center [702, 180] width 57 height 12
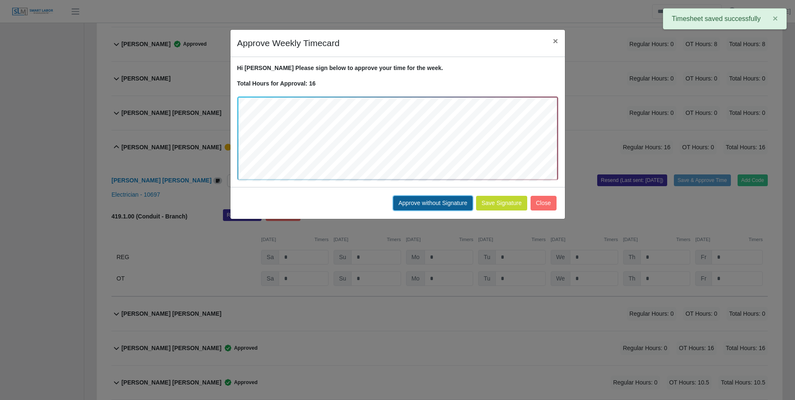
click at [448, 199] on button "Approve without Signature" at bounding box center [433, 203] width 80 height 15
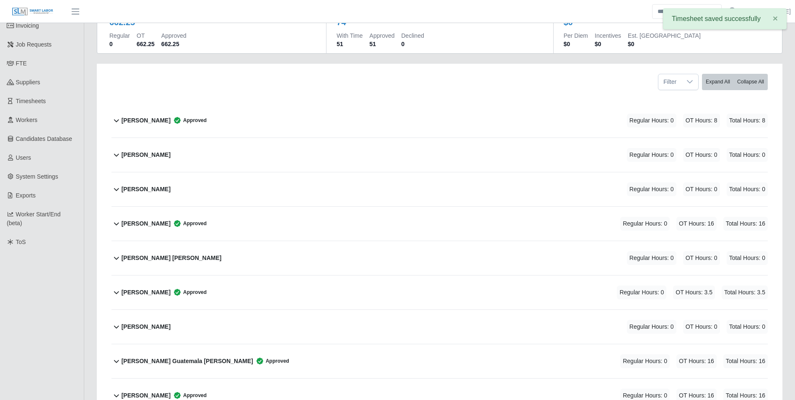
scroll to position [0, 0]
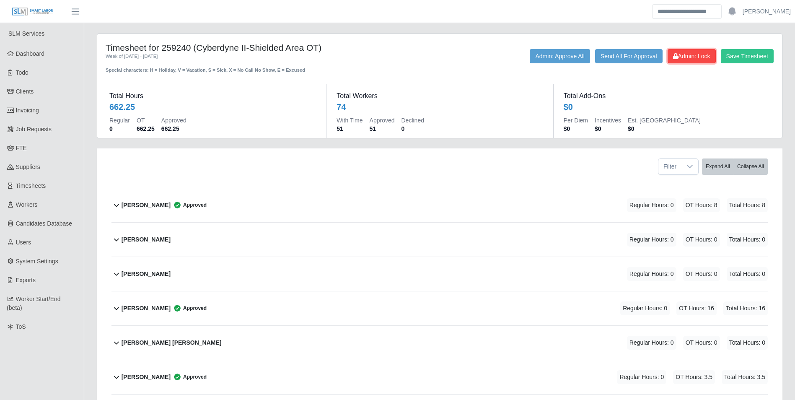
click at [693, 49] on button "Admin: Lock" at bounding box center [691, 56] width 48 height 14
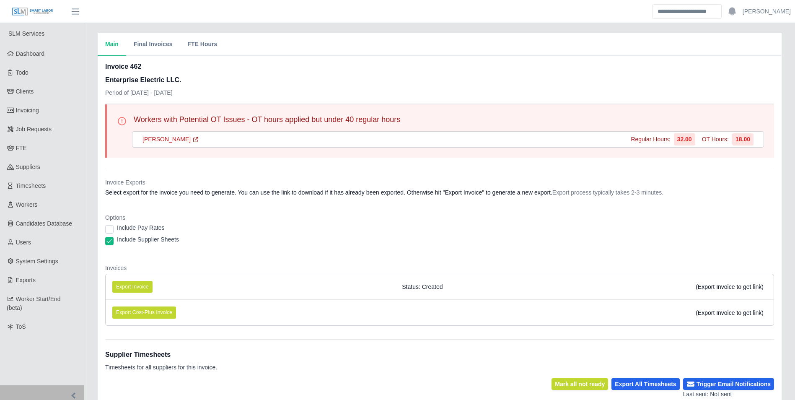
click at [163, 140] on link "[PERSON_NAME]" at bounding box center [170, 139] width 57 height 9
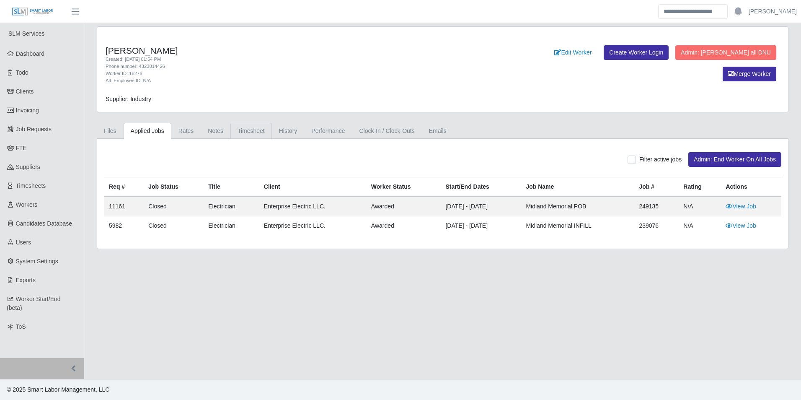
click at [247, 129] on link "Timesheet" at bounding box center [250, 131] width 41 height 16
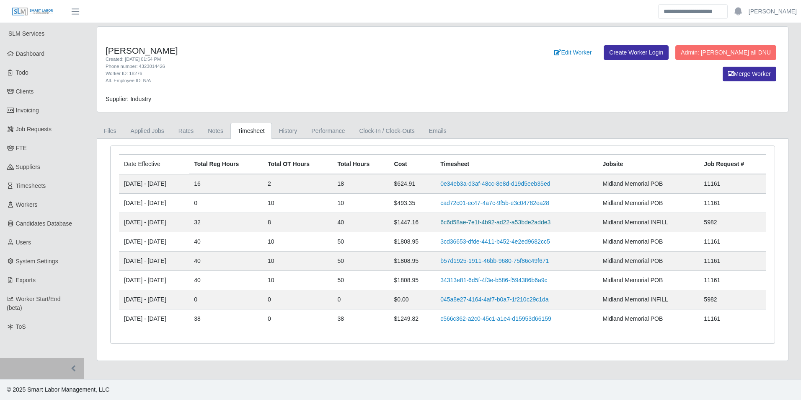
click at [473, 219] on link "6c6d58ae-7e1f-4b92-ad22-a53bde2adde3" at bounding box center [495, 222] width 110 height 7
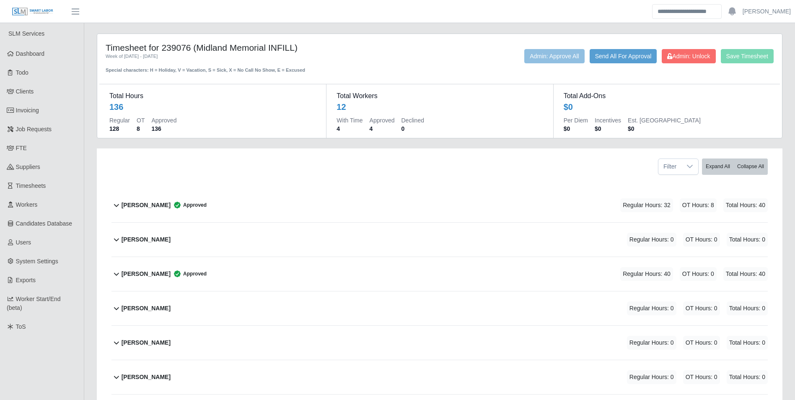
click at [141, 199] on div "[PERSON_NAME] Approved" at bounding box center [164, 205] width 85 height 14
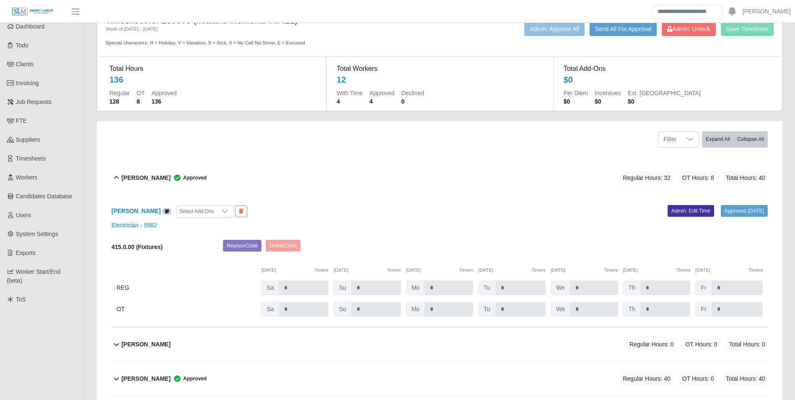
scroll to position [42, 0]
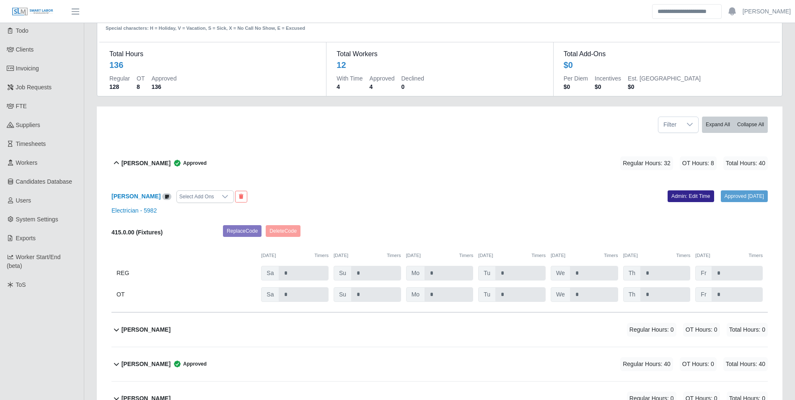
click at [684, 196] on link "Admin: Edit Time" at bounding box center [690, 196] width 47 height 12
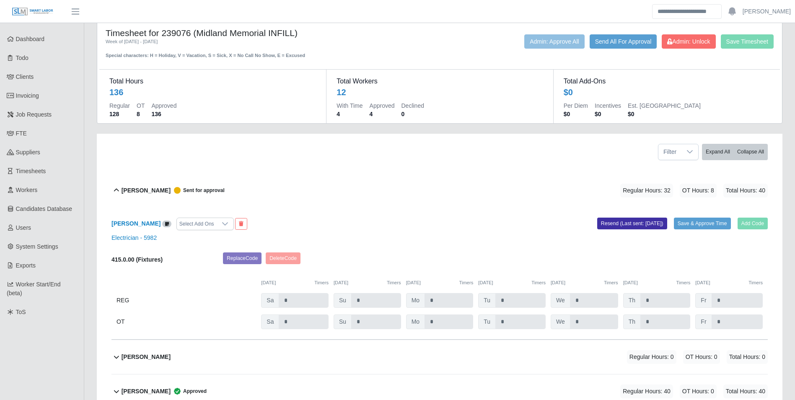
scroll to position [0, 0]
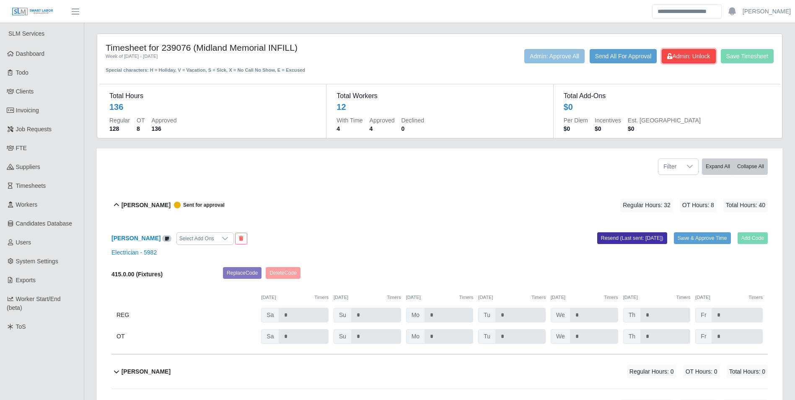
click at [686, 55] on span "Admin: Unlock" at bounding box center [688, 56] width 43 height 7
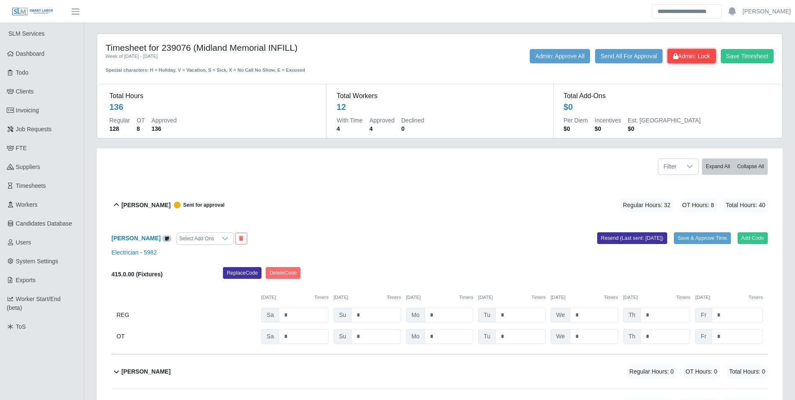
scroll to position [84, 0]
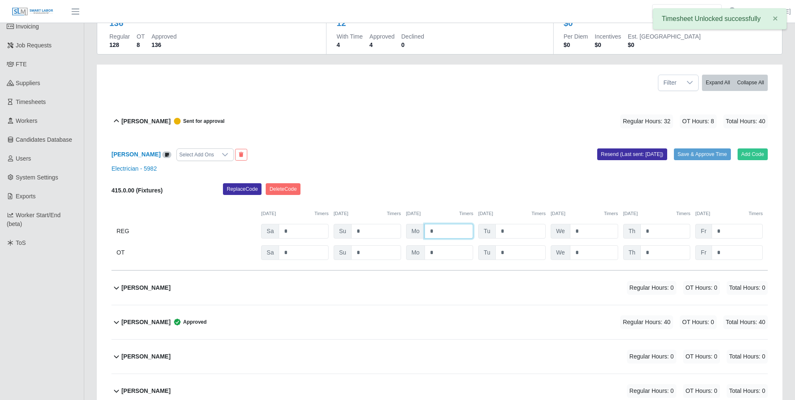
click at [448, 233] on input "*" at bounding box center [448, 231] width 49 height 15
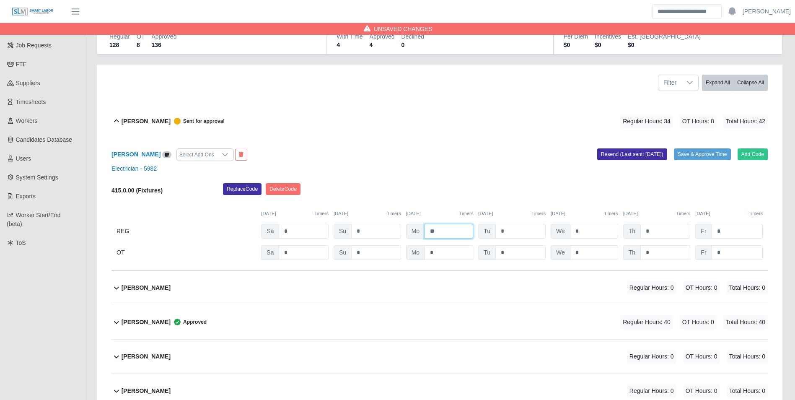
type input "**"
type input "*"
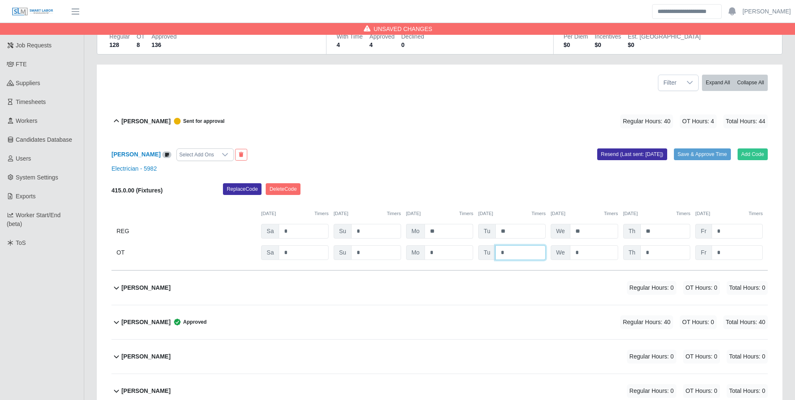
type input "*"
click at [443, 207] on div "10/04/2025 Timers 10/05/2025 Timers 10/06/2025 Timers 10/07/2025 Timers 10/08/2…" at bounding box center [439, 208] width 656 height 17
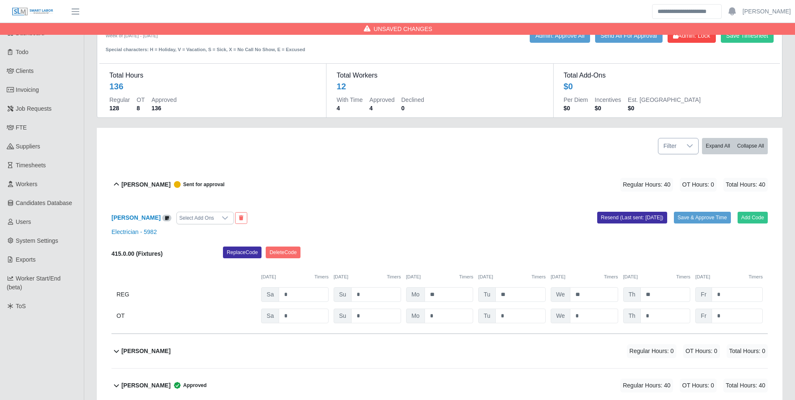
scroll to position [0, 0]
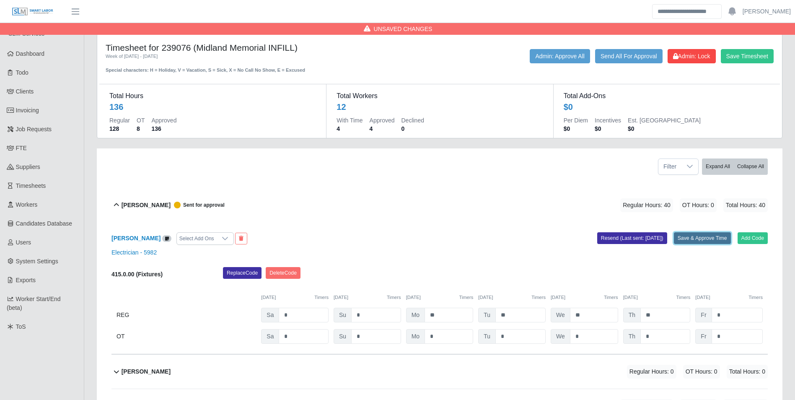
click at [699, 240] on button "Save & Approve Time" at bounding box center [702, 238] width 57 height 12
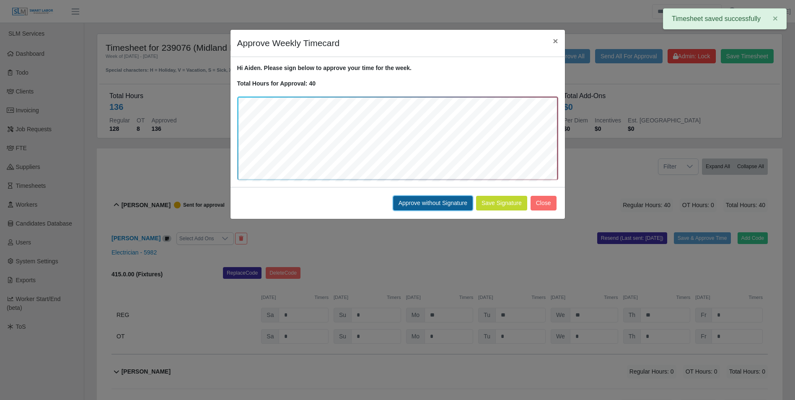
click at [409, 203] on button "Approve without Signature" at bounding box center [433, 203] width 80 height 15
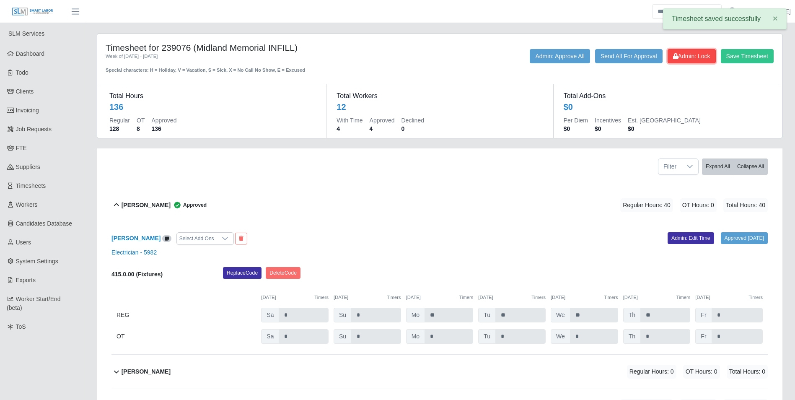
click at [696, 57] on span "Admin: Lock" at bounding box center [691, 56] width 37 height 7
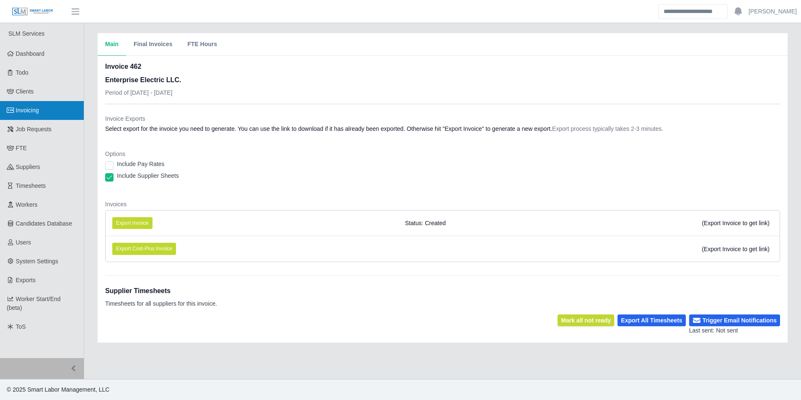
click at [39, 109] on span "Invoicing" at bounding box center [27, 110] width 23 height 7
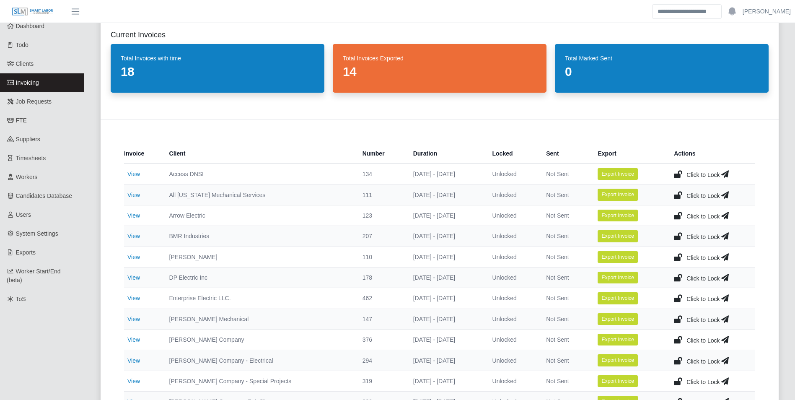
scroll to position [42, 0]
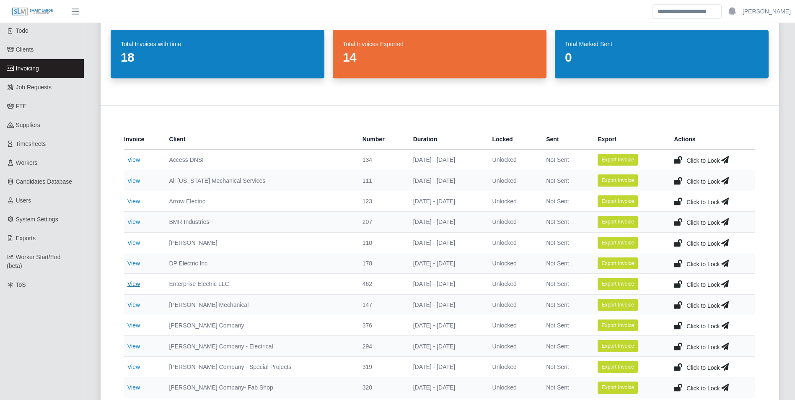
click at [137, 282] on link "View" at bounding box center [133, 283] width 13 height 7
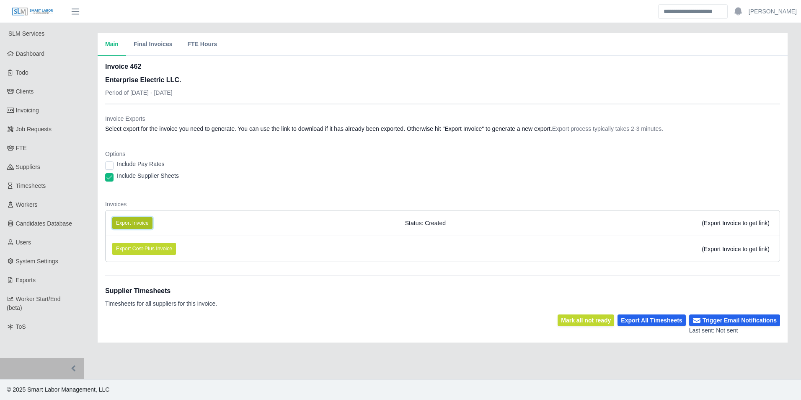
click at [129, 223] on button "Export Invoice" at bounding box center [132, 223] width 40 height 12
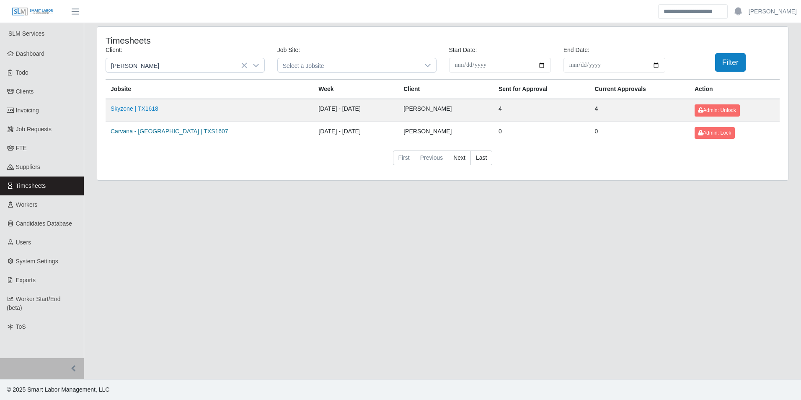
click at [132, 133] on link "Carvana - Dallas | TXS1607" at bounding box center [170, 131] width 118 height 7
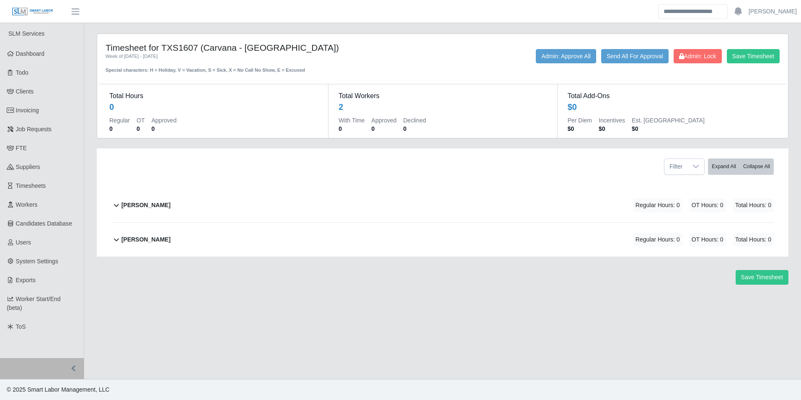
click at [151, 237] on b "[PERSON_NAME]" at bounding box center [146, 239] width 49 height 9
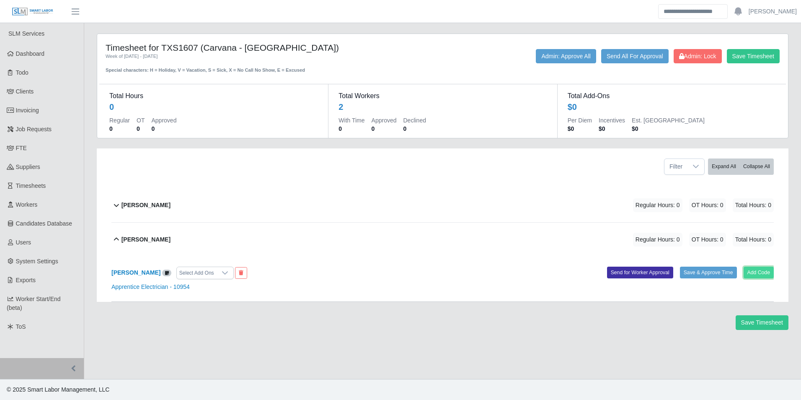
click at [764, 270] on button "Add Code" at bounding box center [759, 272] width 31 height 12
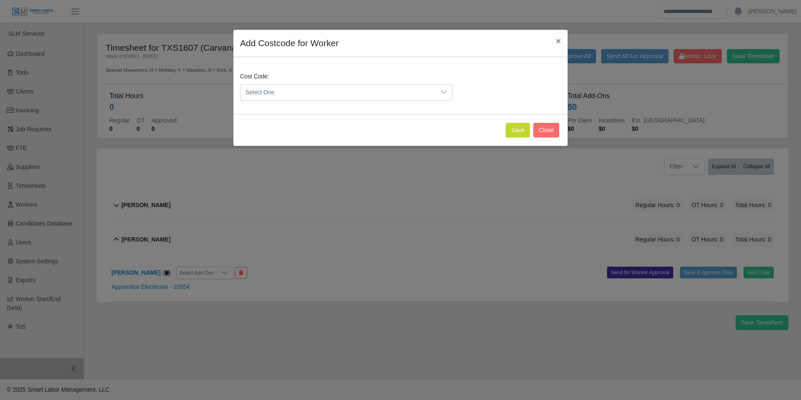
click at [320, 94] on span "Select One" at bounding box center [338, 93] width 195 height 16
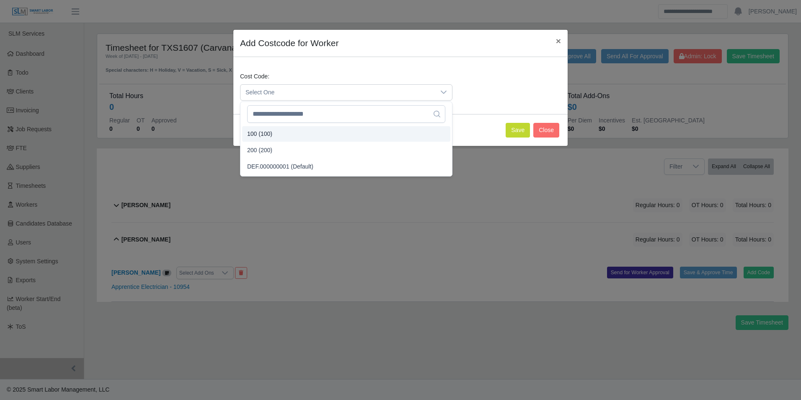
click at [274, 132] on li "100 (100)" at bounding box center [346, 134] width 208 height 16
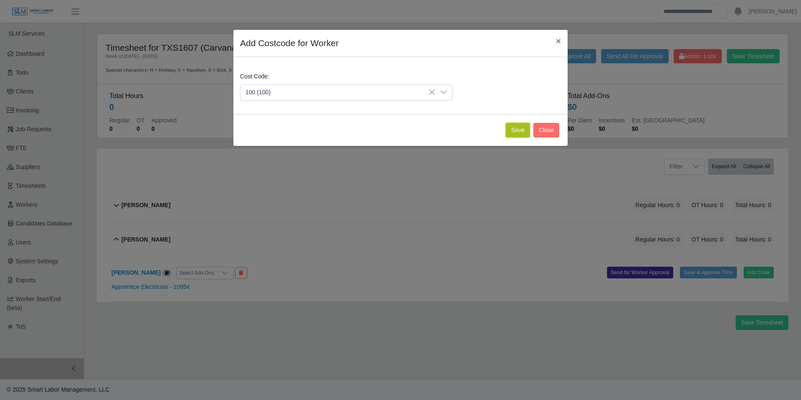
click at [523, 132] on button "Save" at bounding box center [518, 130] width 24 height 15
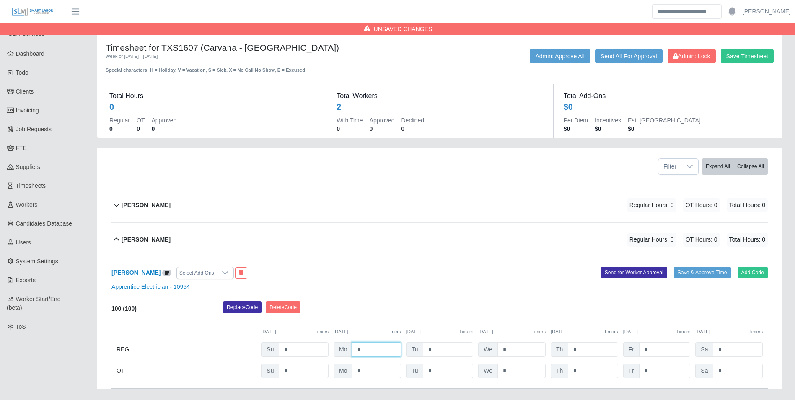
click at [382, 344] on input "*" at bounding box center [376, 349] width 49 height 15
type input "*"
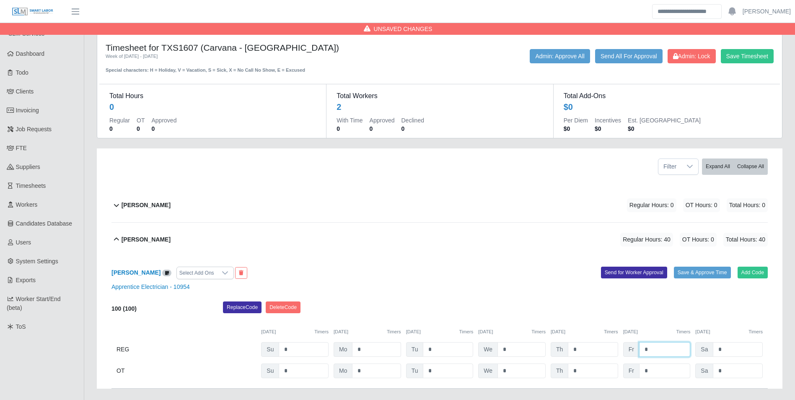
type input "*"
click at [427, 310] on div "Replace Code Delete Code" at bounding box center [495, 309] width 557 height 17
drag, startPoint x: 160, startPoint y: 204, endPoint x: 171, endPoint y: 209, distance: 12.6
click at [159, 205] on b "Alberto Leonel Lopez" at bounding box center [146, 205] width 49 height 9
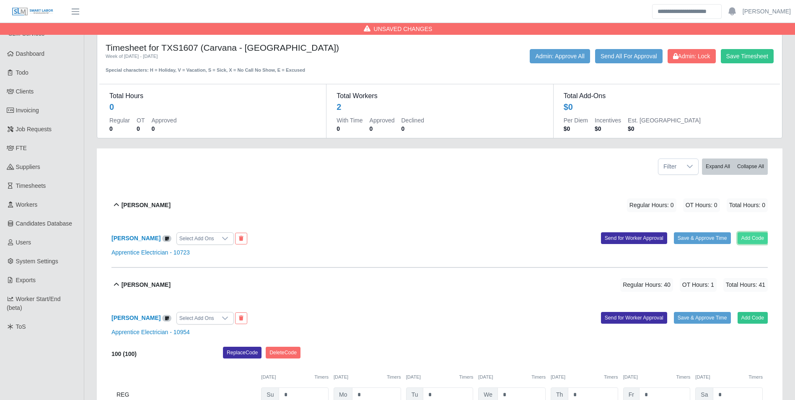
click at [751, 240] on button "Add Code" at bounding box center [752, 238] width 31 height 12
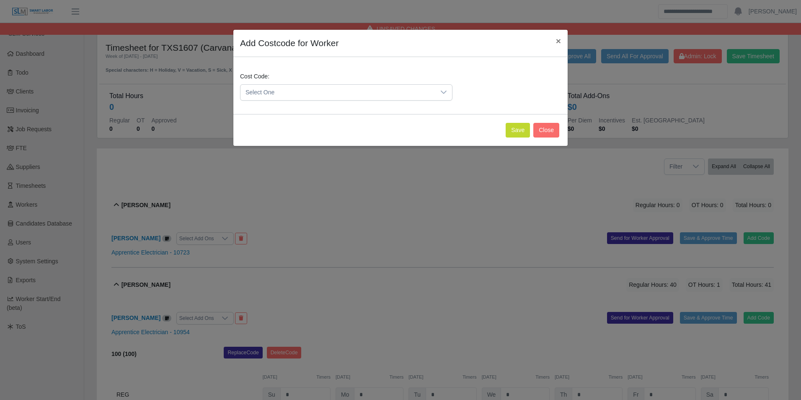
click at [301, 96] on span "Select One" at bounding box center [338, 93] width 195 height 16
click at [274, 131] on li "100 (100)" at bounding box center [346, 134] width 208 height 16
click at [519, 137] on button "Save" at bounding box center [518, 130] width 24 height 15
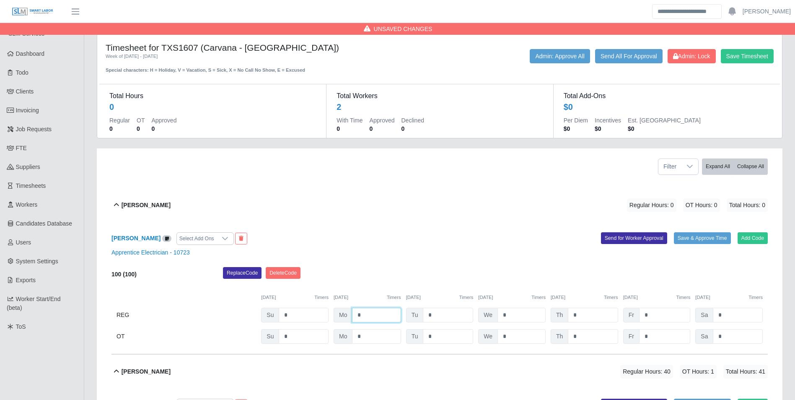
click at [381, 315] on input "*" at bounding box center [376, 315] width 49 height 15
type input "*"
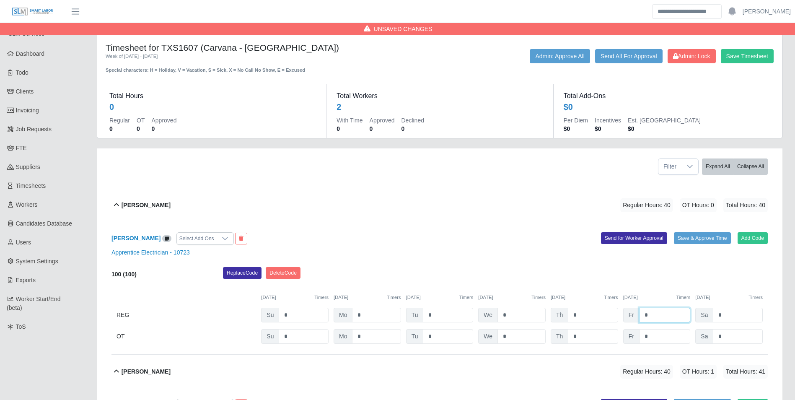
type input "*"
click at [437, 291] on div "10/05/2025 Timers 10/06/2025 Timers 10/07/2025 Timers 10/08/2025 Timers 10/09/2…" at bounding box center [439, 292] width 656 height 17
click at [735, 54] on button "Save Timesheet" at bounding box center [747, 56] width 53 height 14
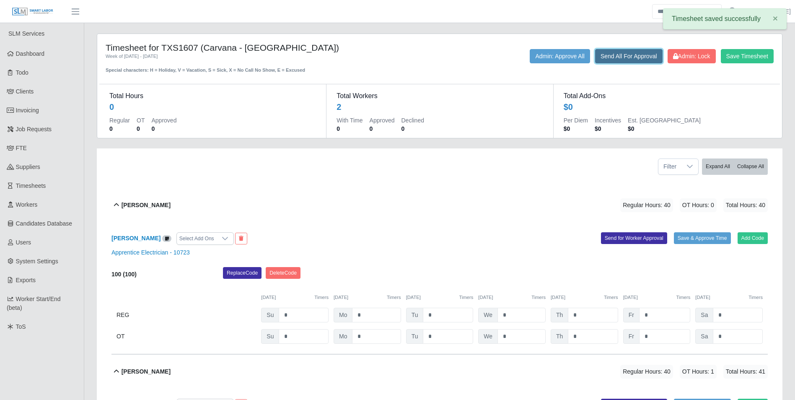
click at [627, 60] on button "Send All For Approval" at bounding box center [628, 56] width 67 height 14
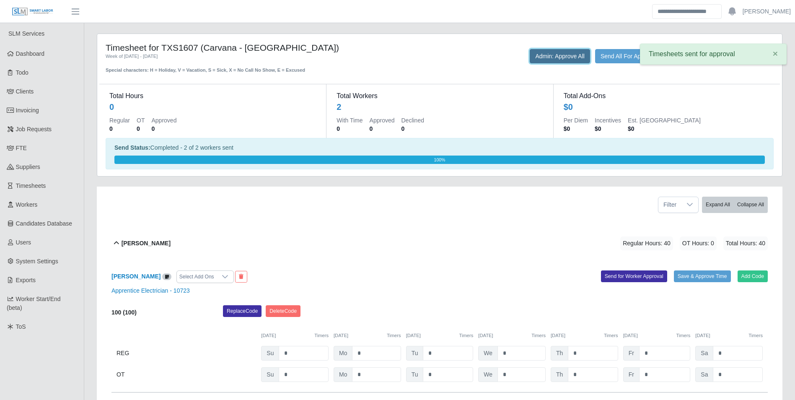
click at [544, 62] on button "Admin: Approve All" at bounding box center [560, 56] width 60 height 14
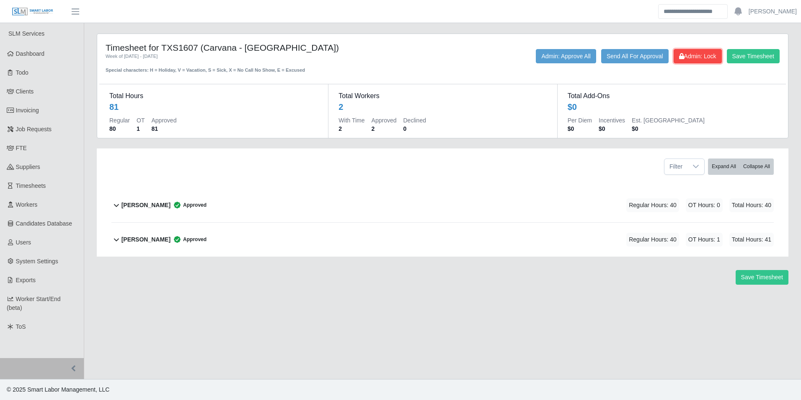
click at [693, 60] on span "Admin: Lock" at bounding box center [697, 56] width 37 height 7
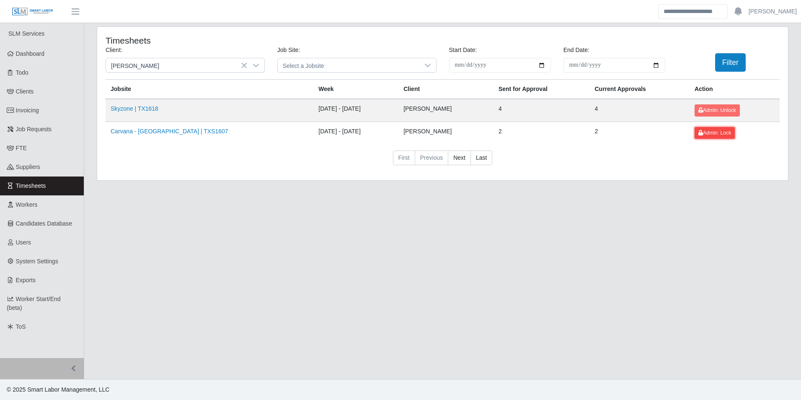
click at [702, 133] on span "Admin: Lock" at bounding box center [714, 133] width 33 height 6
drag, startPoint x: 158, startPoint y: 129, endPoint x: 147, endPoint y: 116, distance: 16.9
click at [158, 129] on link "Carvana - Dallas | TXS1607" at bounding box center [170, 131] width 118 height 7
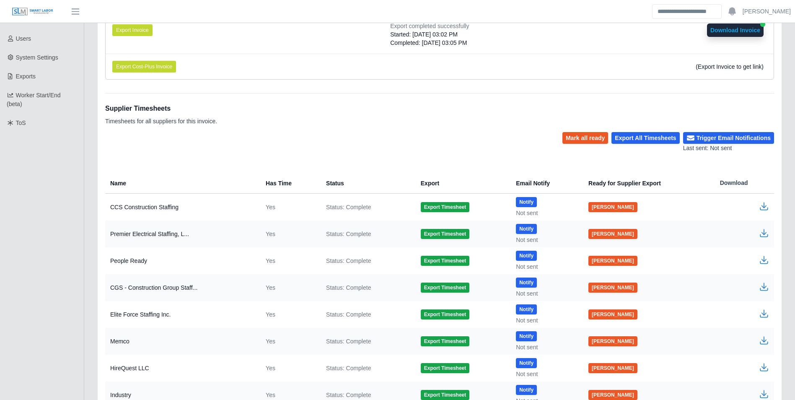
scroll to position [168, 0]
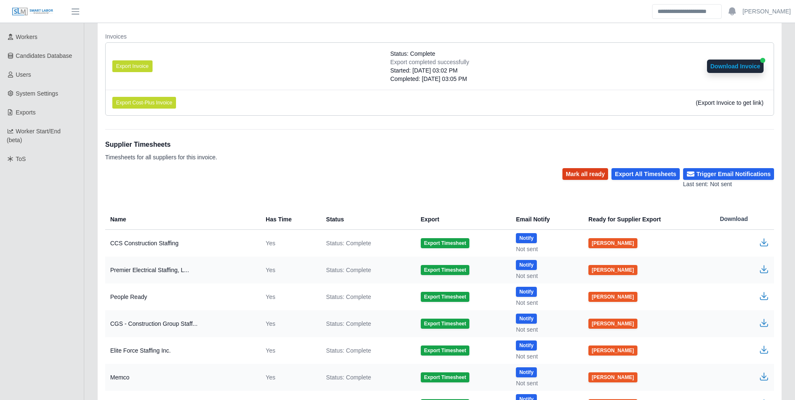
click at [600, 171] on button "Mark all ready" at bounding box center [585, 174] width 46 height 12
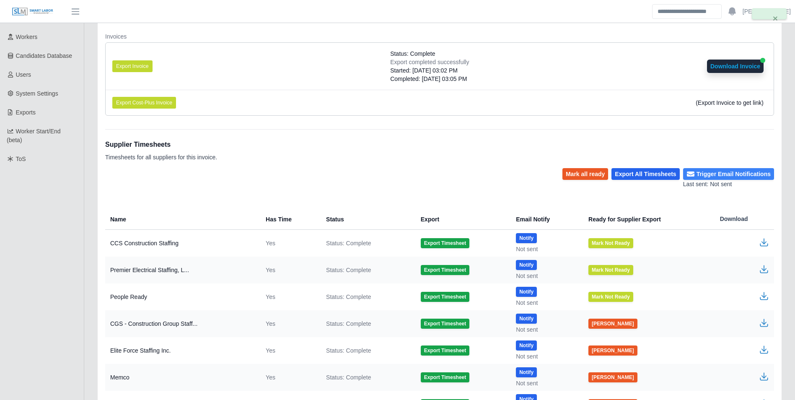
click at [729, 169] on button "Trigger Email Notifications" at bounding box center [728, 174] width 91 height 12
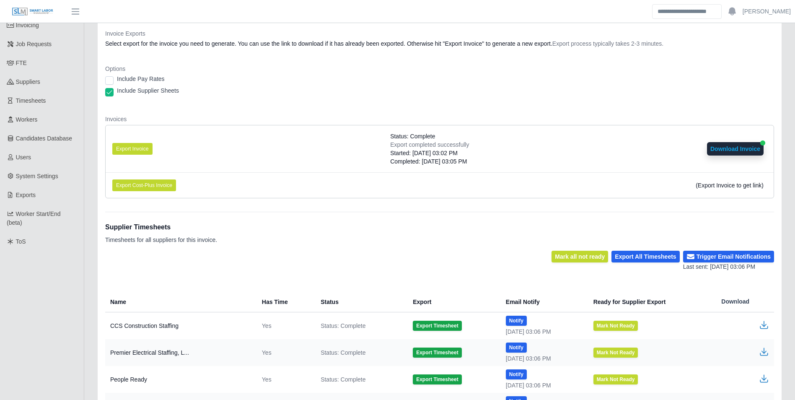
scroll to position [42, 0]
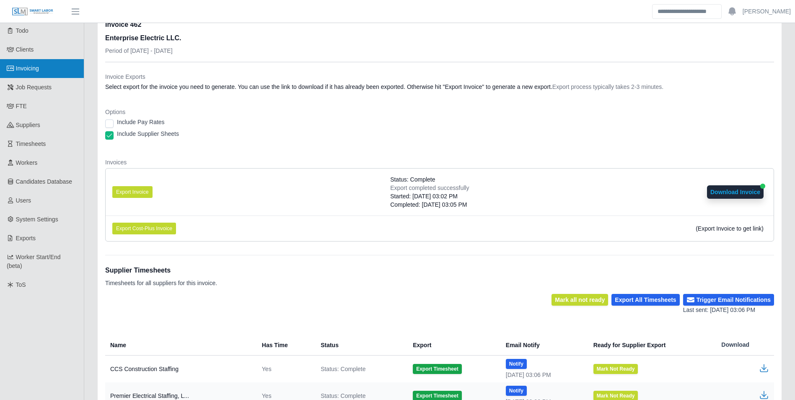
click at [38, 66] on span "Invoicing" at bounding box center [27, 68] width 23 height 7
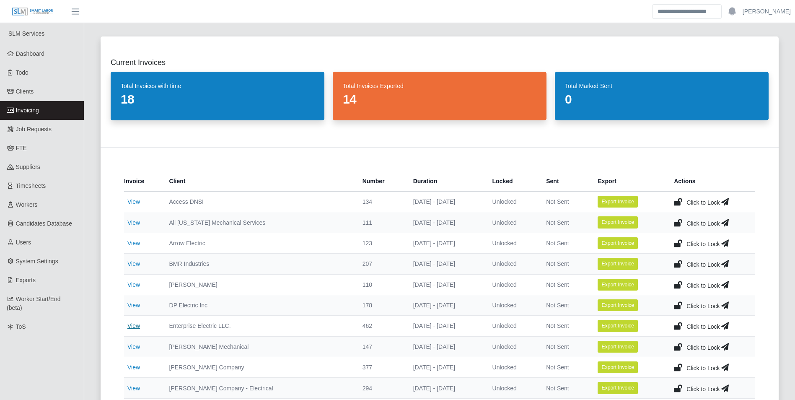
click at [134, 323] on link "View" at bounding box center [133, 325] width 13 height 7
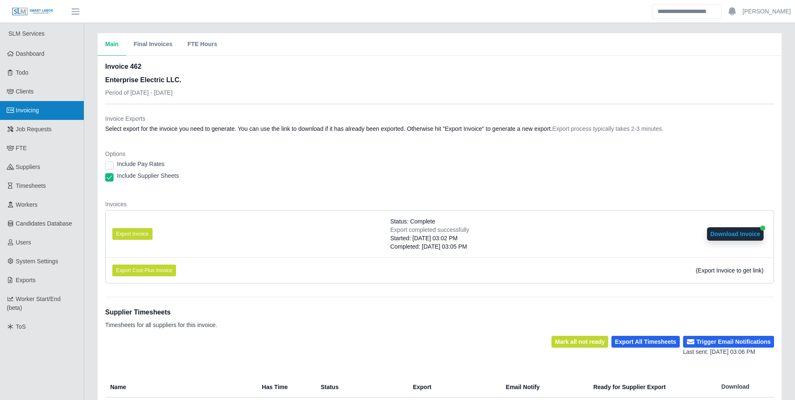
click at [37, 109] on span "Invoicing" at bounding box center [27, 110] width 23 height 7
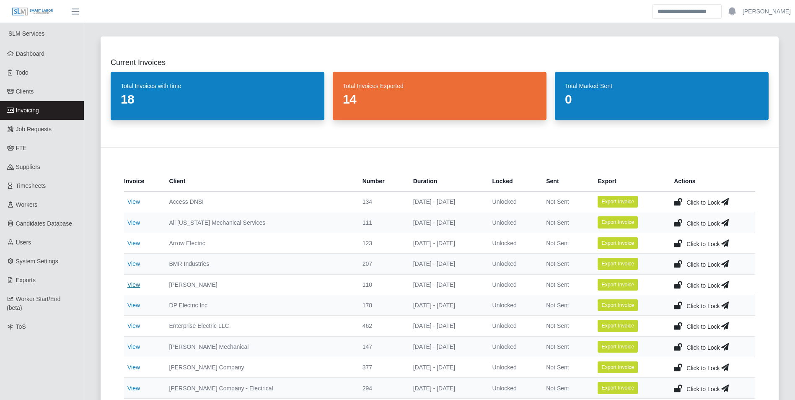
click at [137, 283] on link "View" at bounding box center [133, 284] width 13 height 7
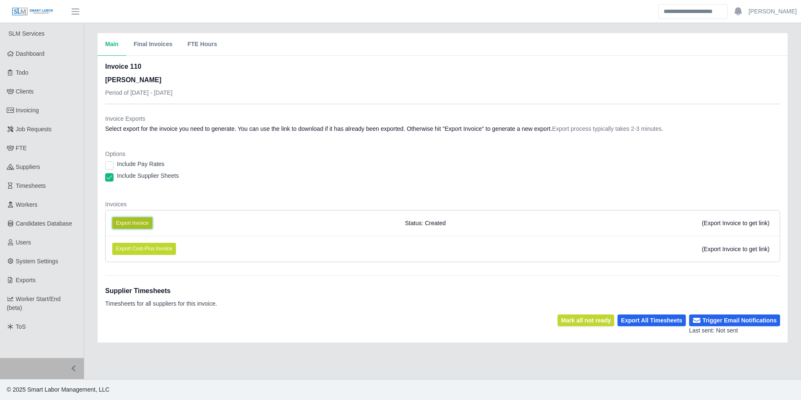
click at [140, 221] on button "Export Invoice" at bounding box center [132, 223] width 40 height 12
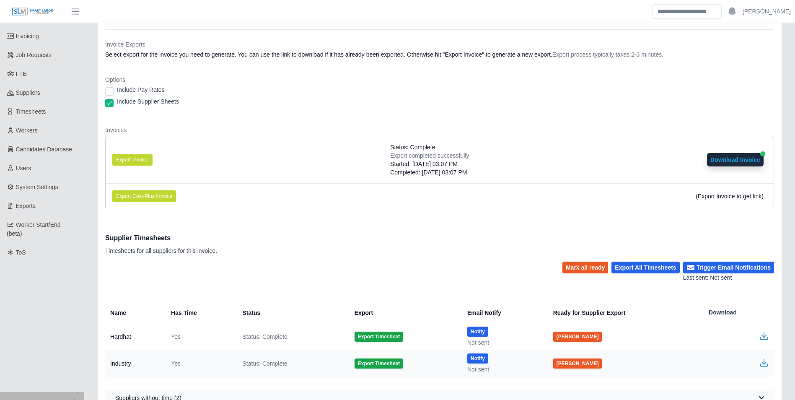
scroll to position [84, 0]
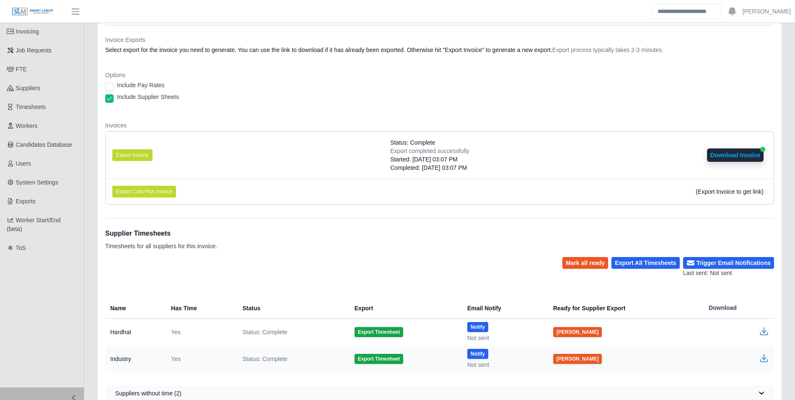
scroll to position [108, 0]
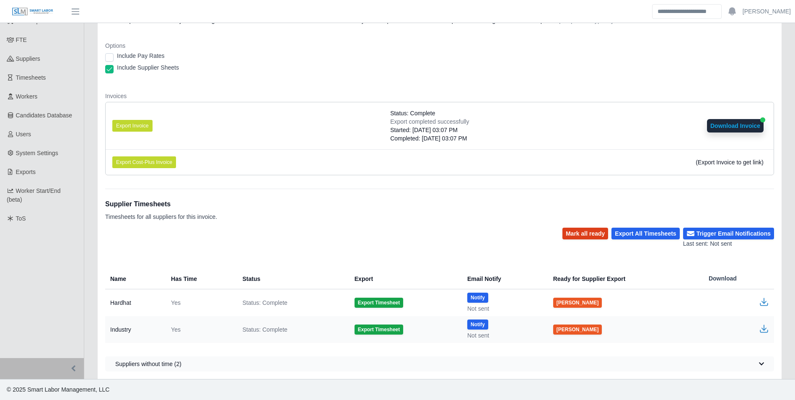
click at [583, 236] on button "Mark all ready" at bounding box center [585, 234] width 46 height 12
click at [716, 233] on button "Trigger Email Notifications" at bounding box center [728, 234] width 91 height 12
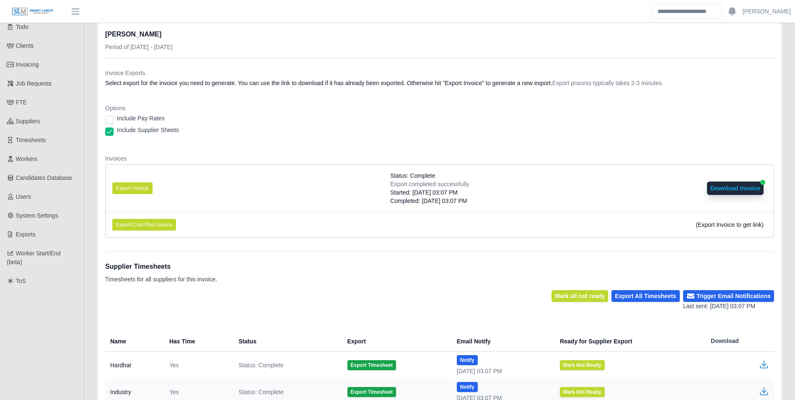
scroll to position [0, 0]
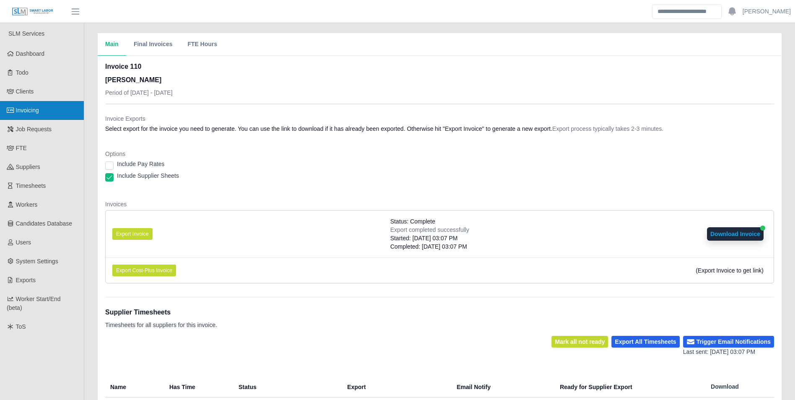
click at [33, 111] on span "Invoicing" at bounding box center [27, 110] width 23 height 7
